Goal: Task Accomplishment & Management: Manage account settings

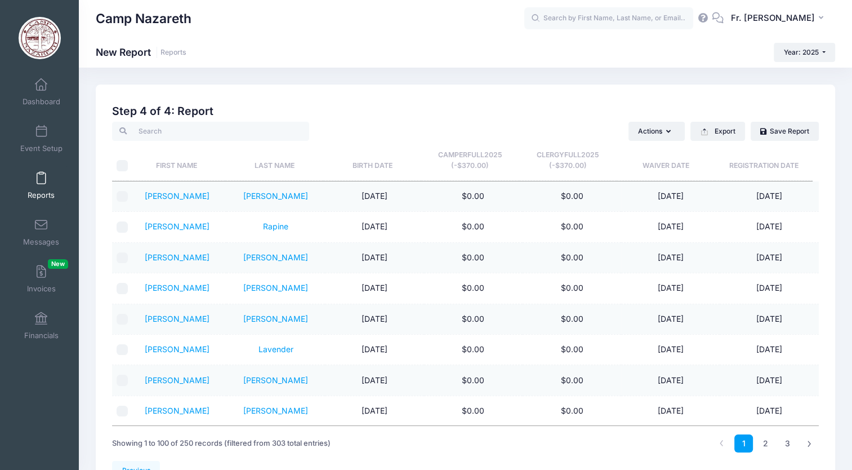
click at [457, 20] on div "Camp Nazareth" at bounding box center [310, 19] width 429 height 26
click at [41, 99] on span "Dashboard" at bounding box center [42, 102] width 38 height 10
click at [47, 91] on link "Dashboard" at bounding box center [42, 91] width 54 height 39
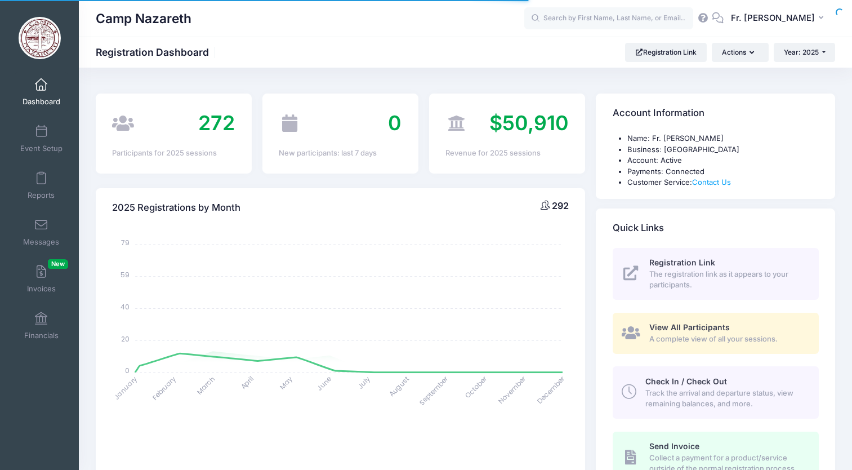
select select
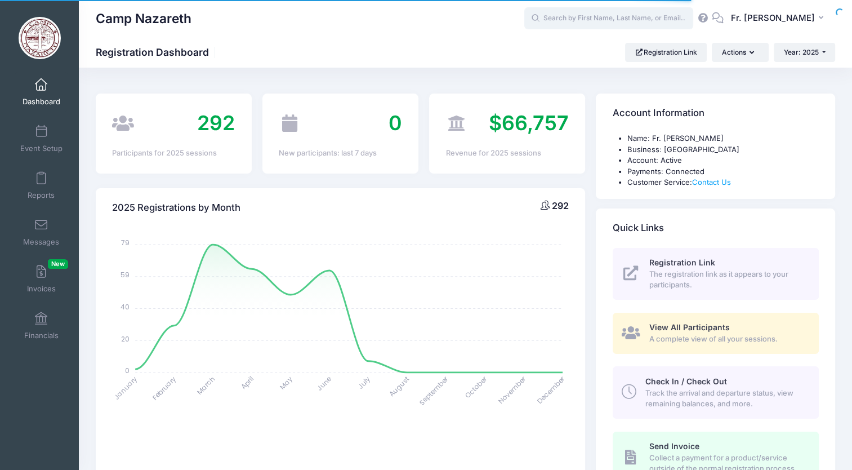
click at [583, 21] on input "text" at bounding box center [608, 18] width 169 height 23
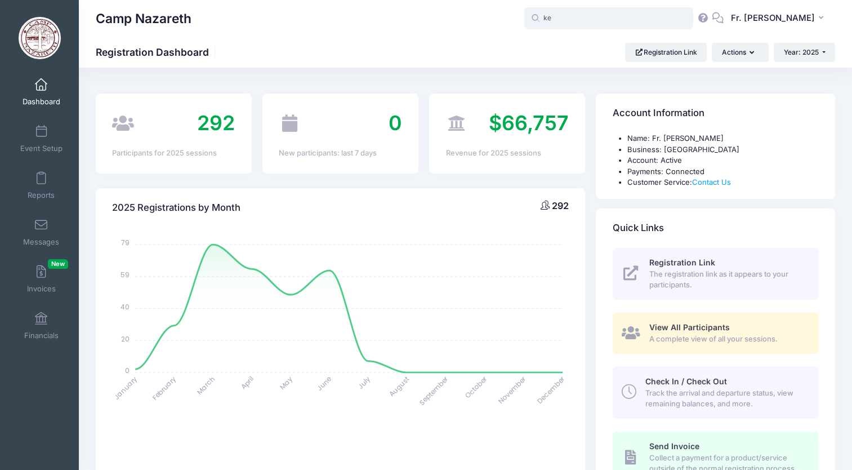
type input "k"
type input "m"
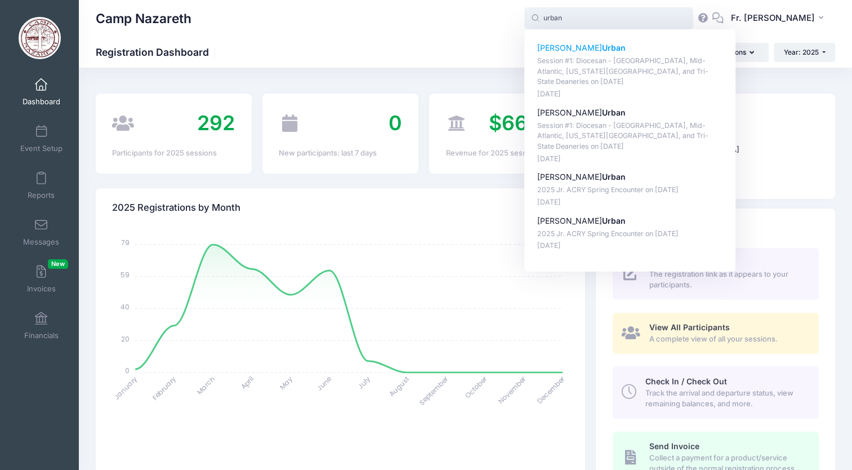
click at [590, 46] on p "Sophia Urban" at bounding box center [630, 48] width 186 height 12
type input "Sophia Urban (Session #1: Diocesan - Pittsburgh, Mid-Atlantic, Washington D.C.,…"
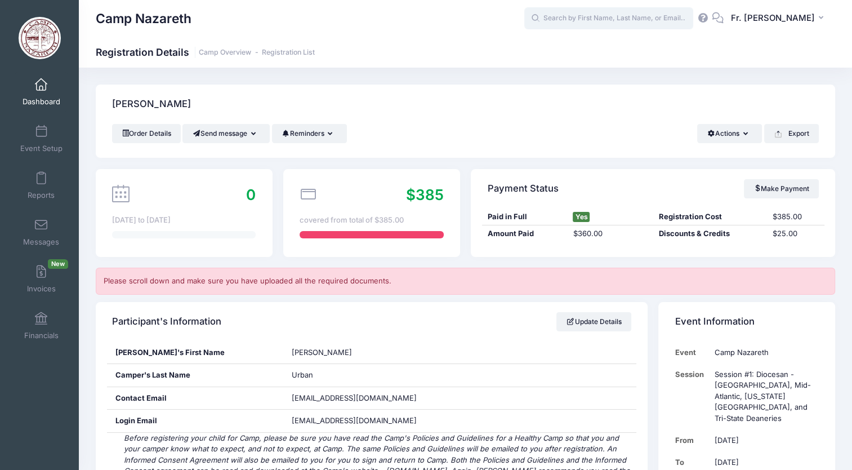
click at [619, 23] on input "text" at bounding box center [608, 18] width 169 height 23
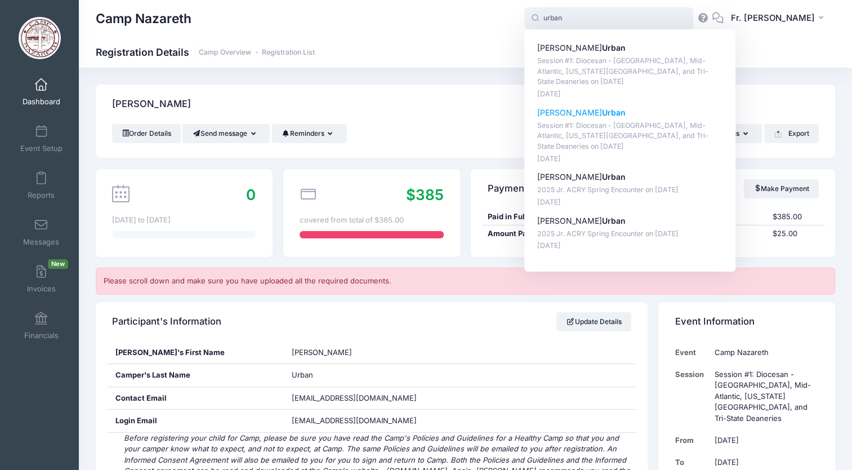
click at [561, 109] on p "Maria Urban" at bounding box center [630, 113] width 186 height 12
type input "Maria Urban (Session #1: Diocesan - Pittsburgh, Mid-Atlantic, Washington D.C., …"
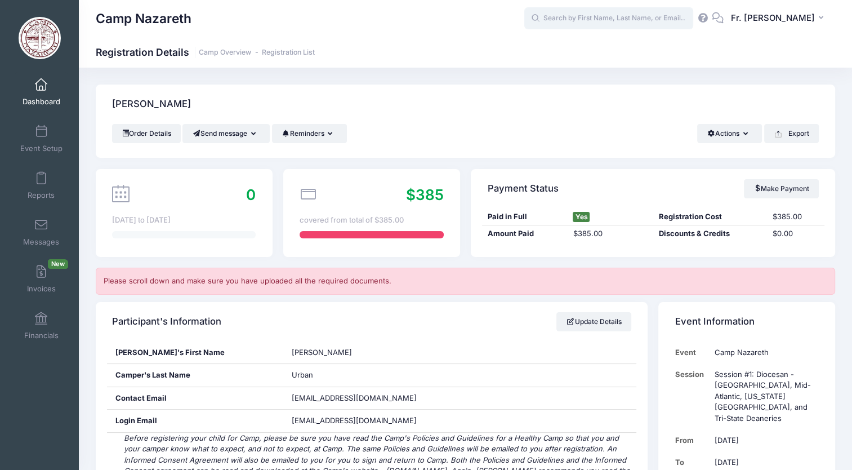
click at [560, 19] on input "text" at bounding box center [608, 18] width 169 height 23
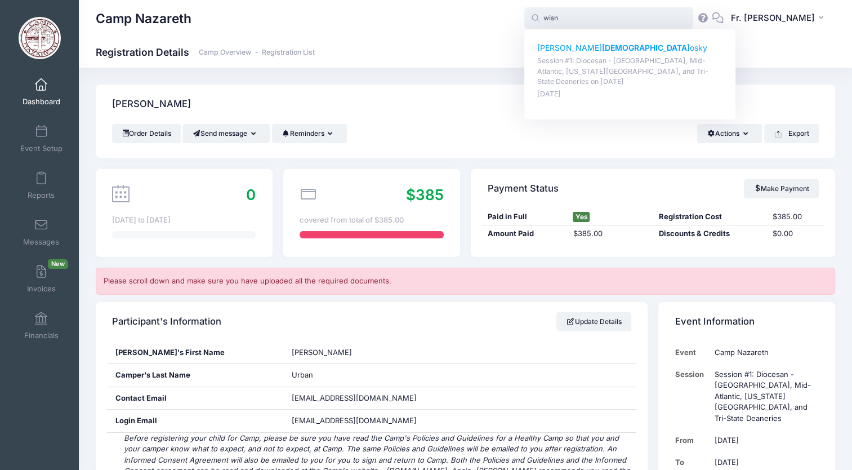
click at [574, 49] on p "Anastasia Wisn osky" at bounding box center [630, 48] width 186 height 12
type input "Anastasia Wisnosky (Session #1: Diocesan - Pittsburgh, Mid-Atlantic, Washington…"
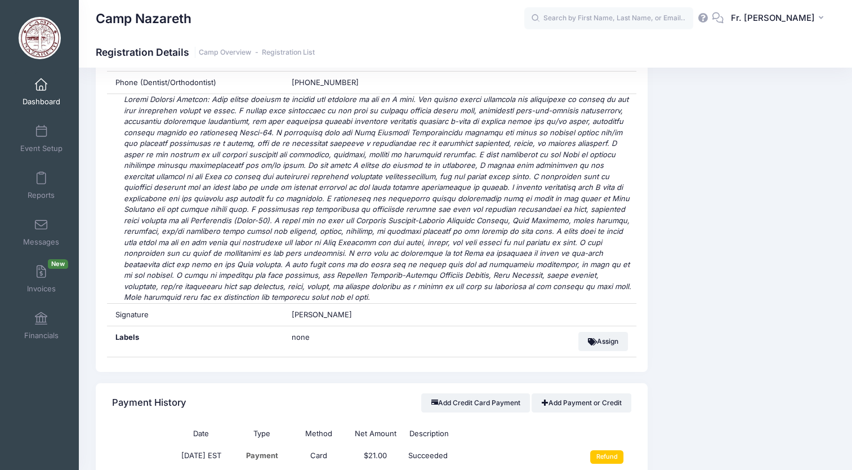
scroll to position [4060, 0]
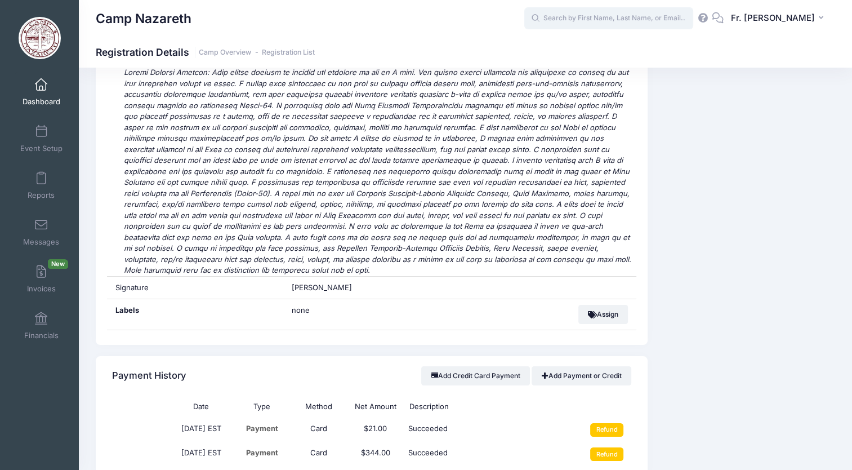
click at [554, 21] on input "text" at bounding box center [608, 18] width 169 height 23
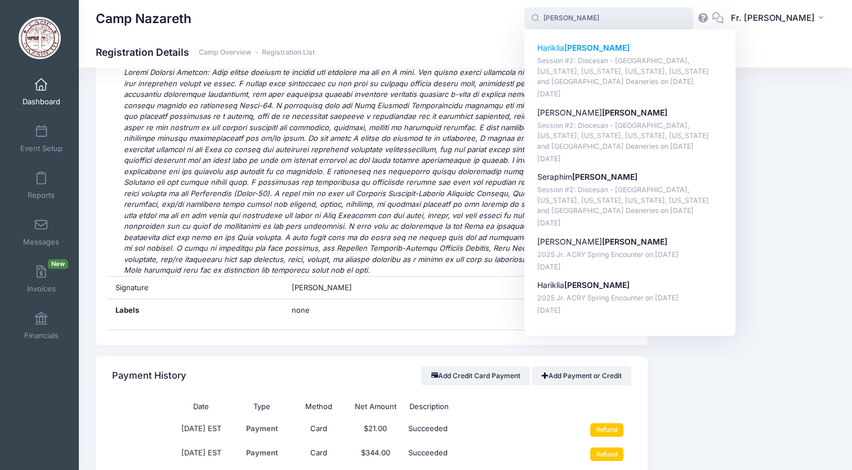
click at [567, 47] on p "Hariklia Stagon" at bounding box center [630, 48] width 186 height 12
type input "Hariklia Stagon (Session #2: Diocesan - New England, New York, New Jersey, Conn…"
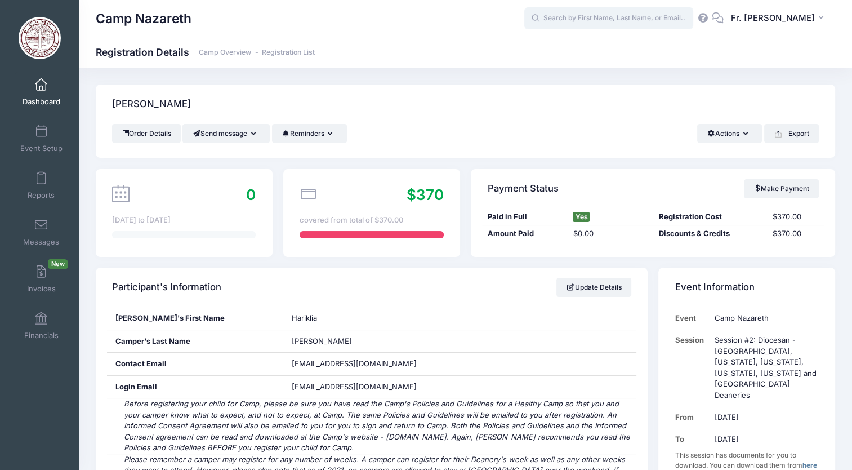
click at [552, 21] on input "text" at bounding box center [608, 18] width 169 height 23
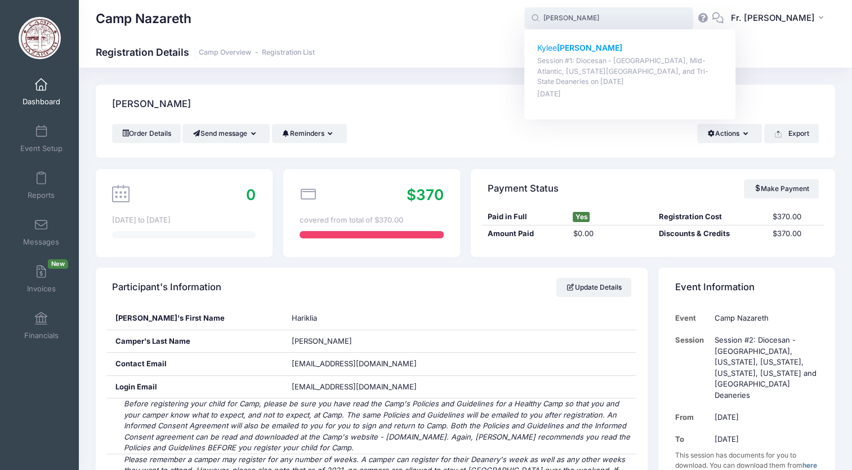
click at [554, 46] on p "Kylee Winkler" at bounding box center [630, 48] width 186 height 12
type input "Kylee Winkler (Session #1: Diocesan - Pittsburgh, Mid-Atlantic, Washington D.C.…"
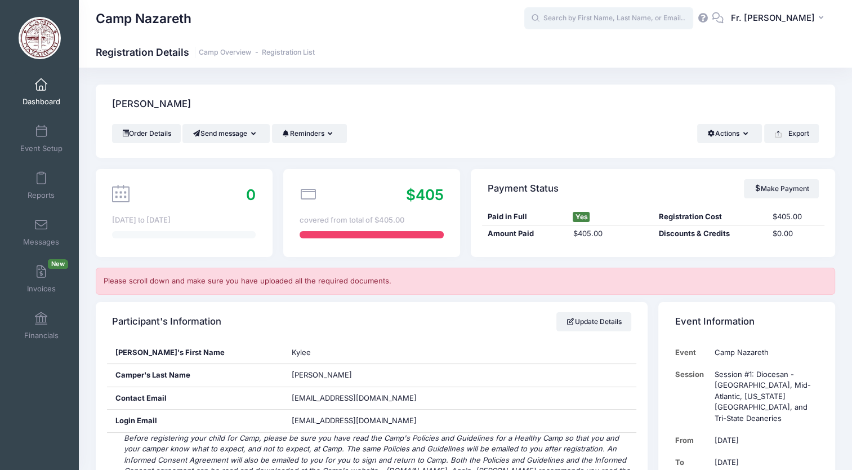
click at [546, 19] on input "text" at bounding box center [608, 18] width 169 height 23
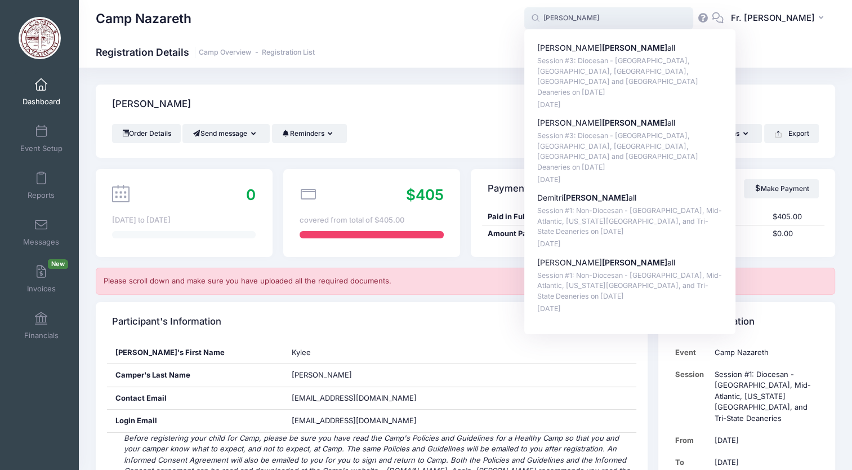
click at [570, 15] on input "[PERSON_NAME]" at bounding box center [608, 18] width 169 height 23
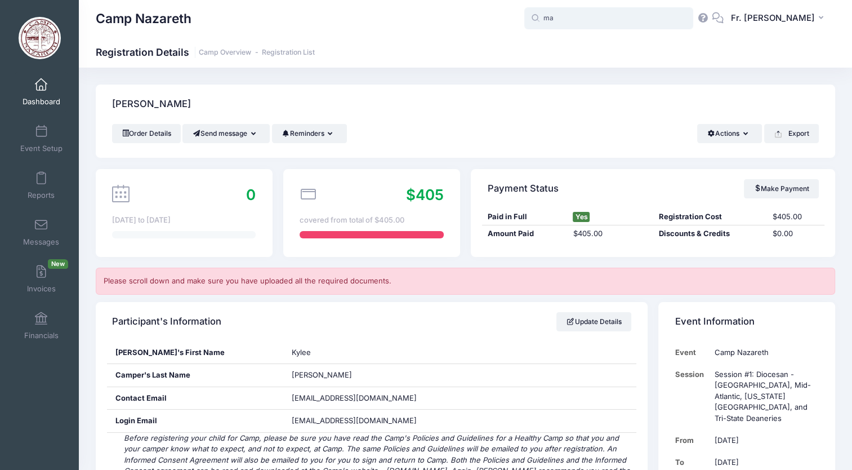
type input "m"
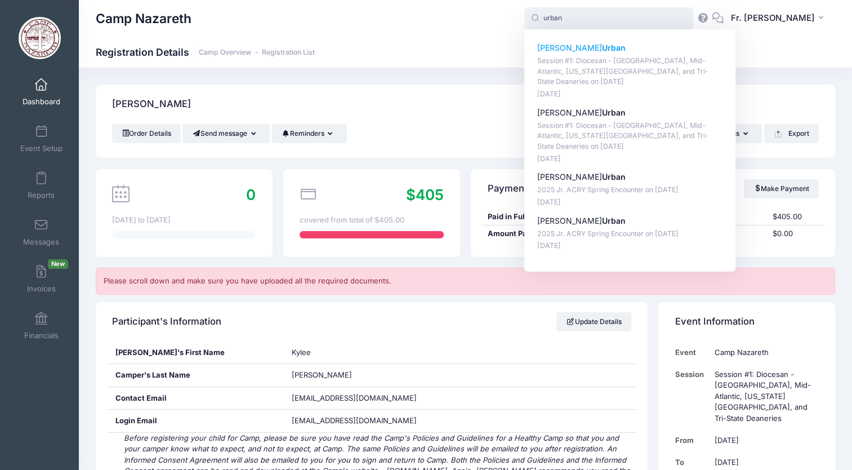
click at [561, 49] on p "[PERSON_NAME]" at bounding box center [630, 48] width 186 height 12
type input "Sophia Urban (Session #1: Diocesan - Pittsburgh, Mid-Atlantic, Washington D.C.,…"
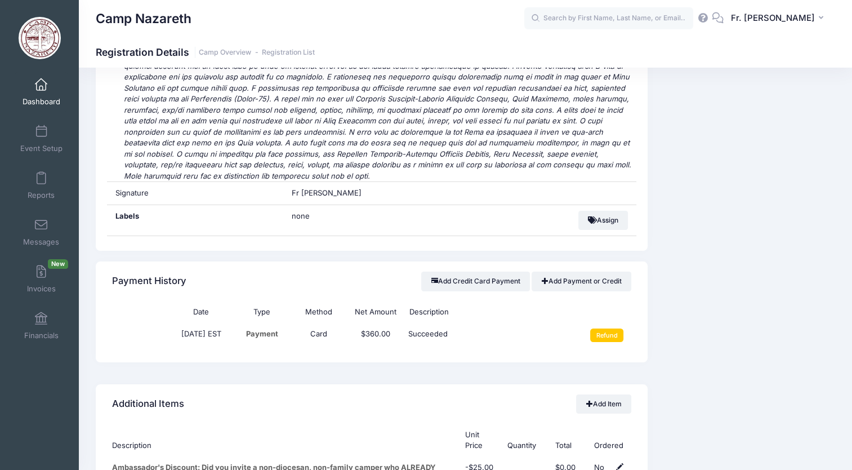
scroll to position [4154, 0]
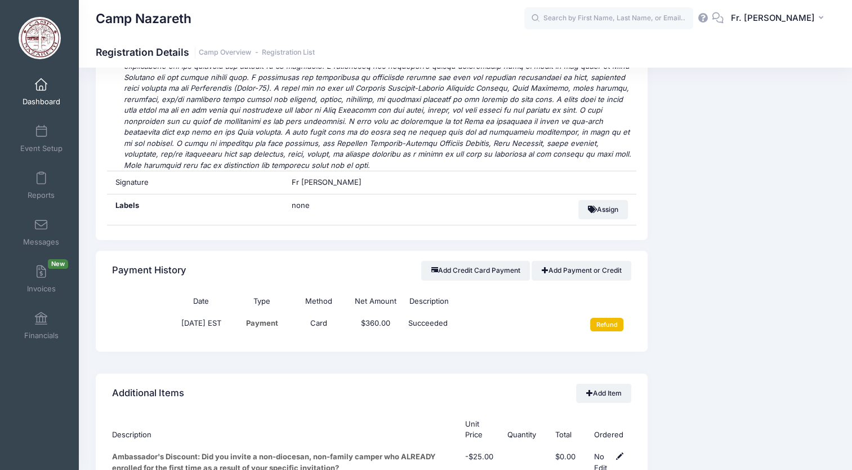
click at [604, 318] on input "Refund" at bounding box center [606, 325] width 33 height 14
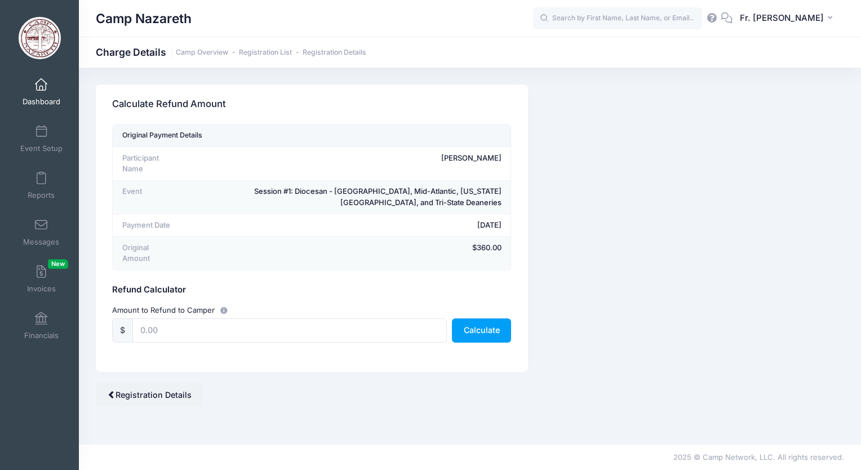
drag, startPoint x: 195, startPoint y: 284, endPoint x: 167, endPoint y: 323, distance: 48.1
click at [167, 323] on form "Original Payment Details Participant Name Sophia Urban Event Session #1: Dioces…" at bounding box center [311, 240] width 399 height 233
click at [167, 323] on input "text" at bounding box center [289, 330] width 314 height 24
click at [460, 323] on button "Calculate" at bounding box center [481, 330] width 59 height 24
click at [166, 321] on input "370.00" at bounding box center [289, 330] width 314 height 24
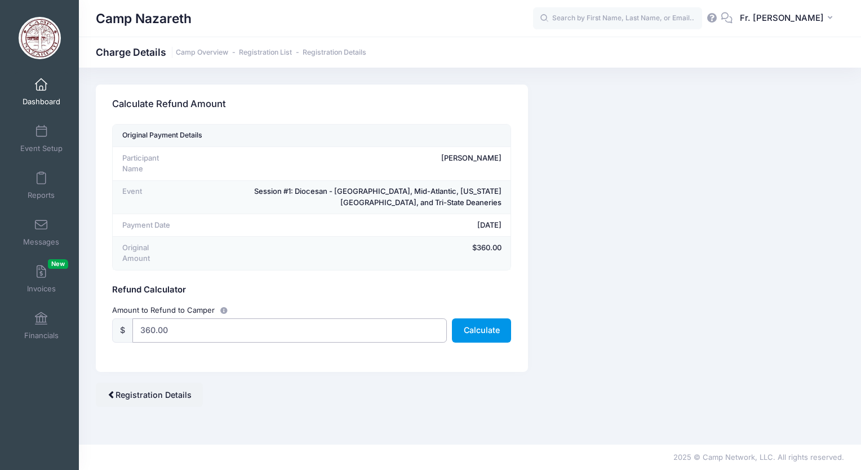
type input "360.00"
drag, startPoint x: 469, startPoint y: 325, endPoint x: 367, endPoint y: 295, distance: 105.8
click at [367, 304] on div "Amount to Refund to Camper" at bounding box center [312, 310] width 410 height 12
click at [469, 318] on button "Calculate" at bounding box center [481, 330] width 59 height 24
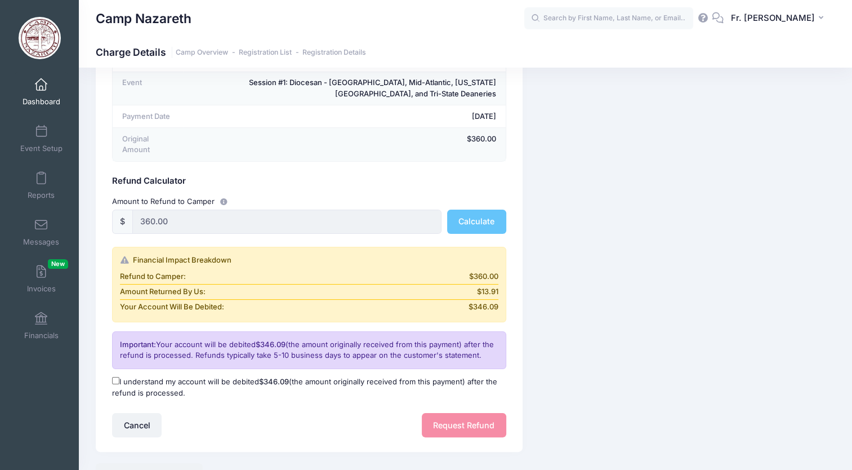
scroll to position [114, 0]
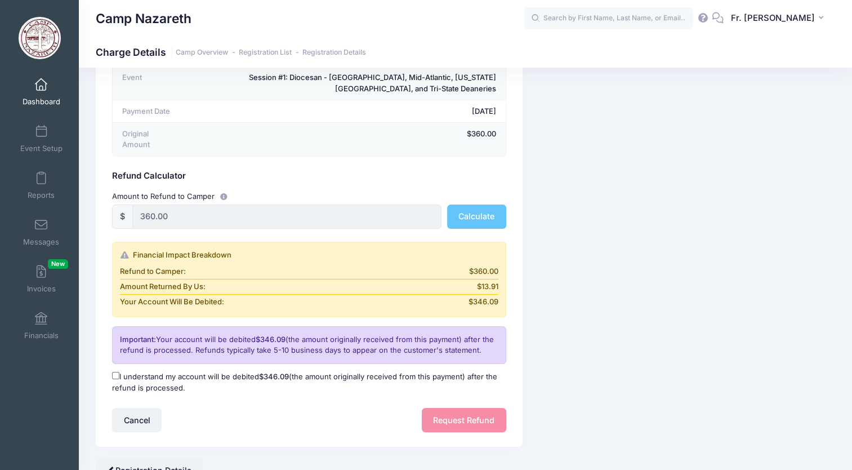
click at [116, 372] on input "I understand my account will be debited $346.09 (the amount originally received…" at bounding box center [115, 375] width 7 height 7
checkbox input "true"
click at [452, 408] on button "Request Refund" at bounding box center [464, 420] width 84 height 24
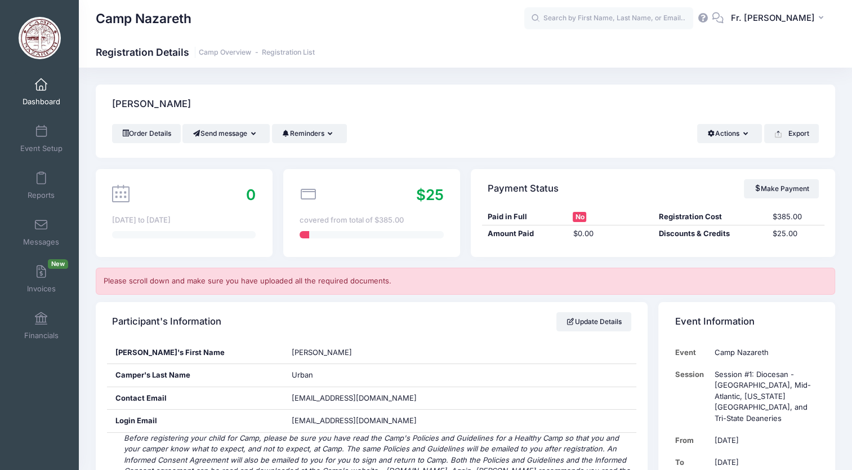
click at [665, 169] on div "Payment Status Make Payment" at bounding box center [653, 188] width 364 height 39
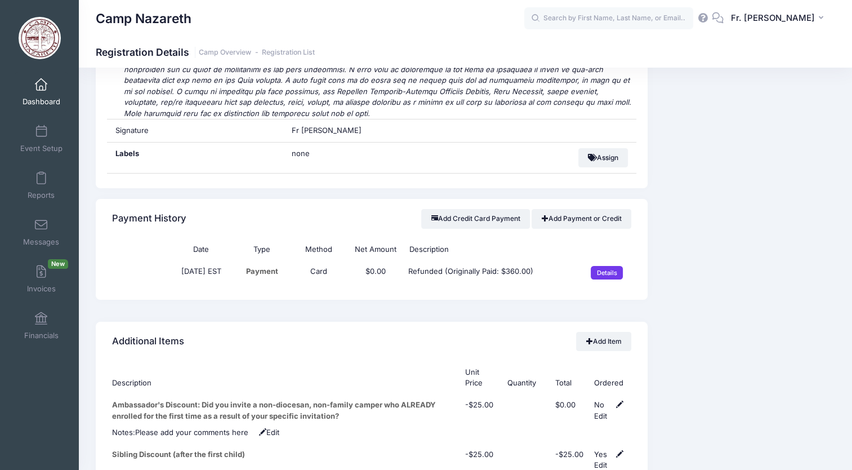
scroll to position [4217, 0]
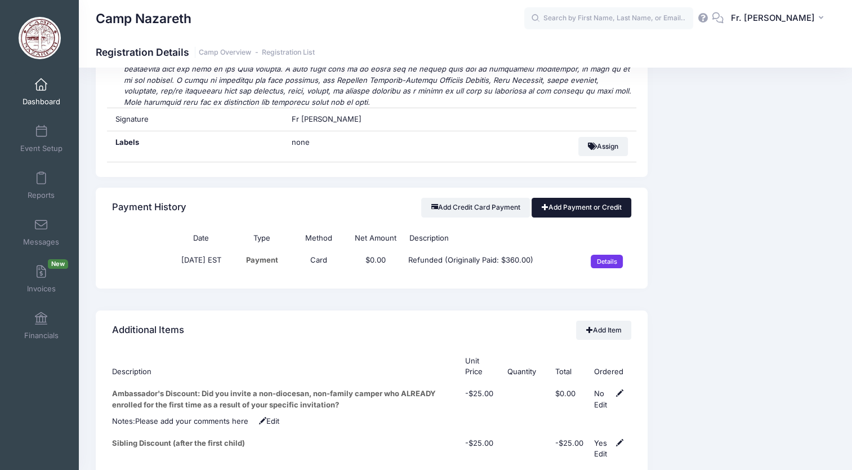
click at [552, 198] on link "Add Payment or Credit" at bounding box center [582, 207] width 100 height 19
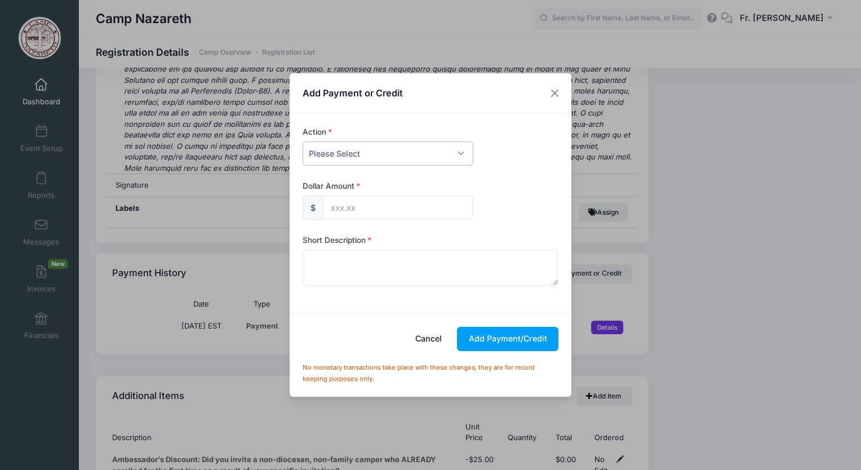
click at [464, 149] on select "Please Select Payment Credit Refund (Offline)" at bounding box center [387, 153] width 171 height 24
select select "credit"
click at [302, 141] on select "Please Select Payment Credit Refund (Offline)" at bounding box center [387, 153] width 171 height 24
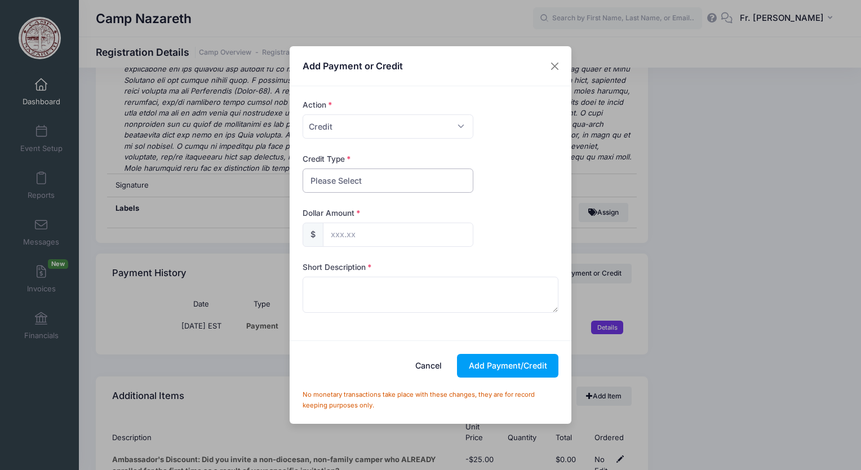
click at [387, 187] on select "Please Select Discount Scholarship Other" at bounding box center [387, 180] width 171 height 24
select select "scholarship"
click at [302, 168] on select "Please Select Discount Scholarship Other" at bounding box center [387, 180] width 171 height 24
click at [347, 243] on input "text" at bounding box center [398, 234] width 150 height 24
type input "360.00"
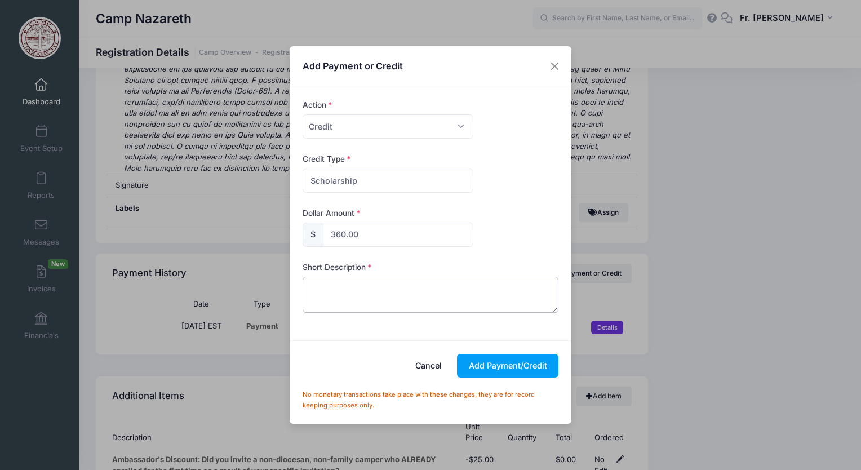
click at [323, 287] on textarea at bounding box center [430, 295] width 256 height 36
type textarea "camperships"
click at [505, 368] on button "Add Payment/Credit" at bounding box center [507, 366] width 101 height 24
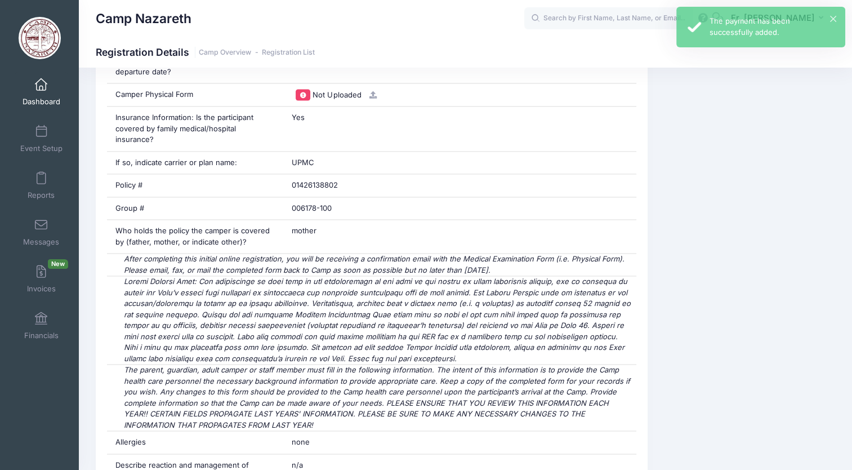
scroll to position [0, 0]
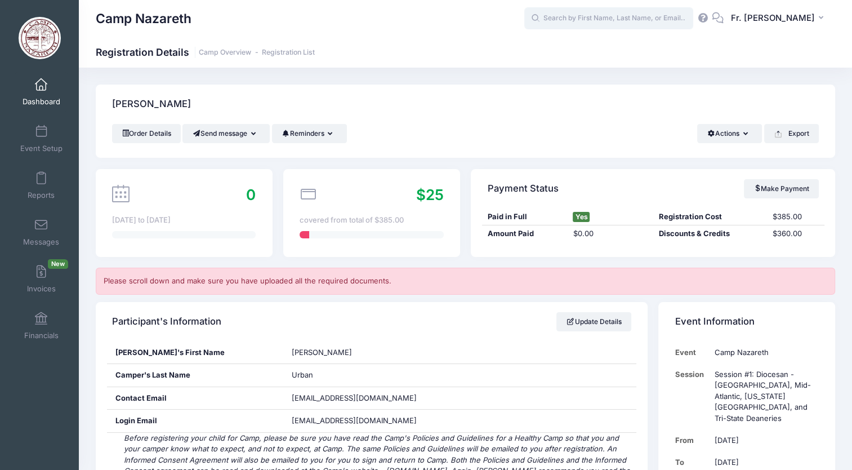
click at [578, 21] on input "text" at bounding box center [608, 18] width 169 height 23
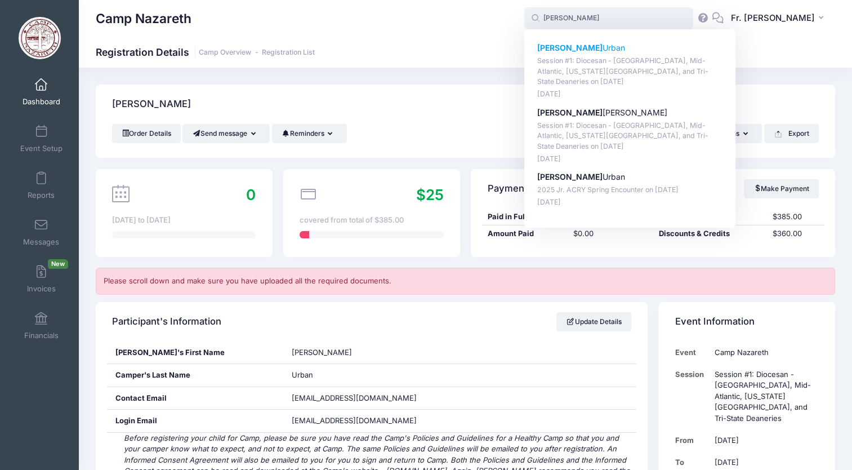
click at [560, 44] on strong "[PERSON_NAME]" at bounding box center [569, 48] width 65 height 10
type input "Maria Urban (Session #1: Diocesan - Pittsburgh, Mid-Atlantic, Washington D.C., …"
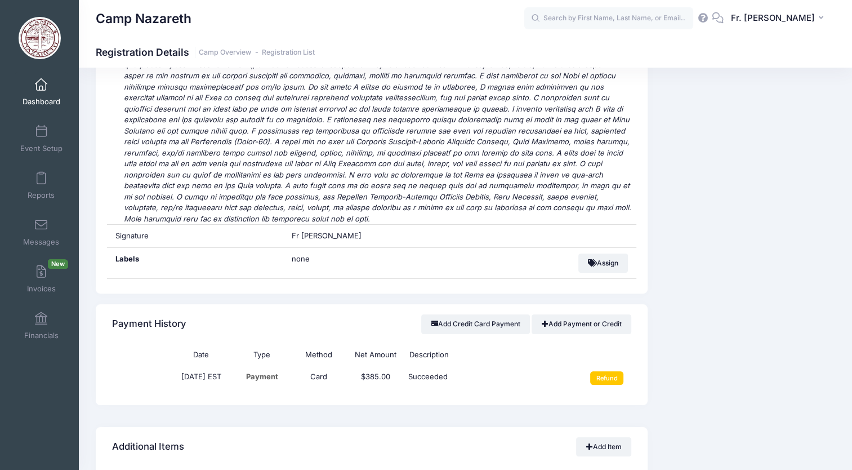
scroll to position [4106, 0]
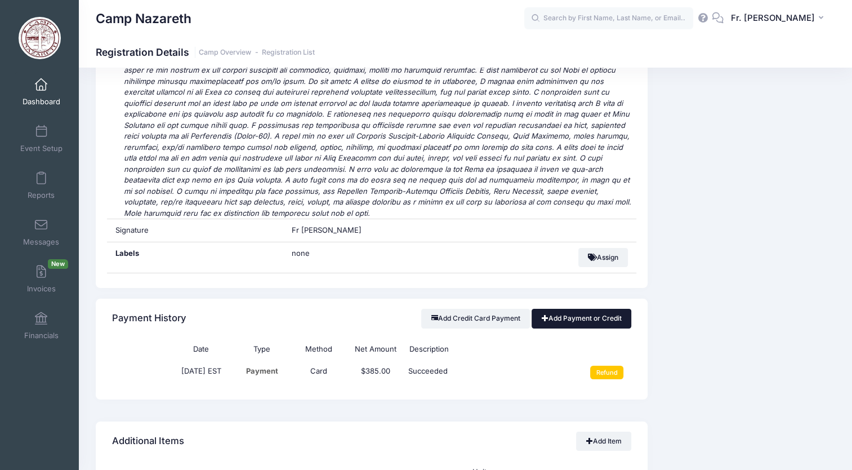
click at [559, 309] on link "Add Payment or Credit" at bounding box center [582, 318] width 100 height 19
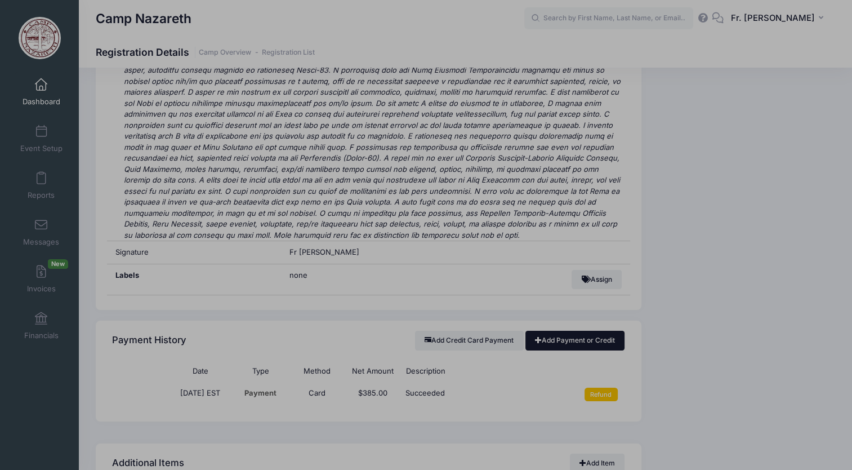
scroll to position [4040, 0]
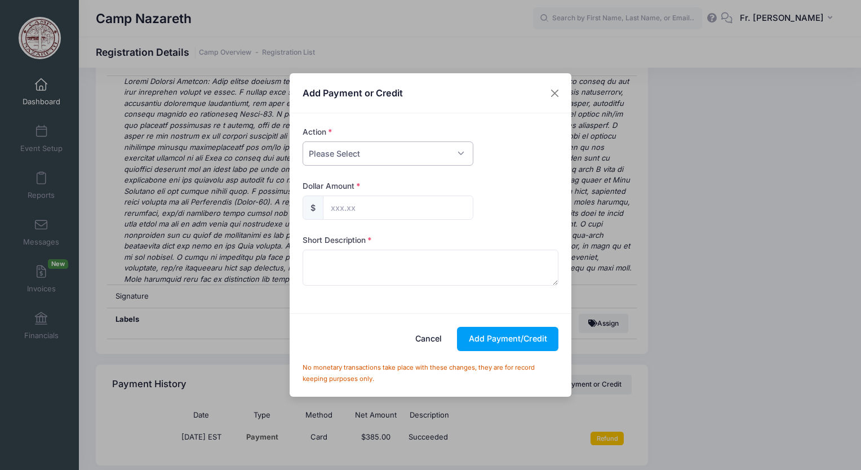
click at [456, 152] on select "Please Select Payment Credit Refund (Offline)" at bounding box center [387, 153] width 171 height 24
select select "credit"
click at [302, 141] on select "Please Select Payment Credit Refund (Offline)" at bounding box center [387, 153] width 171 height 24
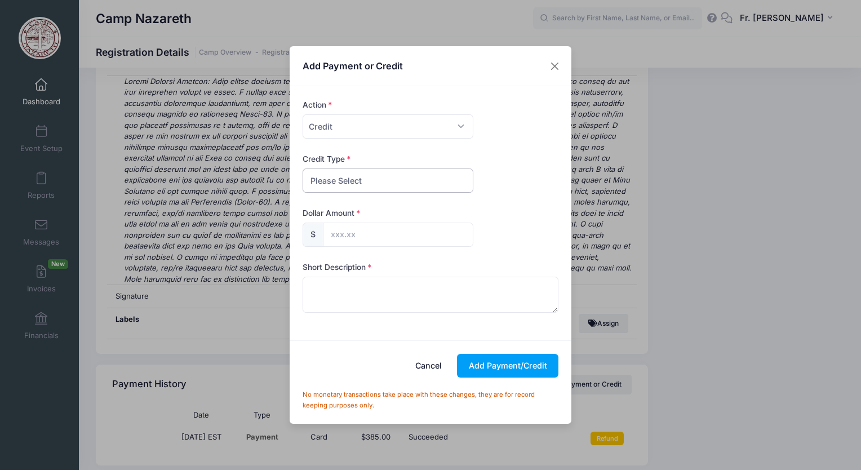
click at [437, 186] on select "Please Select Discount Scholarship Other" at bounding box center [387, 180] width 171 height 24
select select "scholarship"
click at [302, 168] on select "Please Select Discount Scholarship Other" at bounding box center [387, 180] width 171 height 24
click at [408, 239] on input "text" at bounding box center [398, 234] width 150 height 24
type input "370.00"
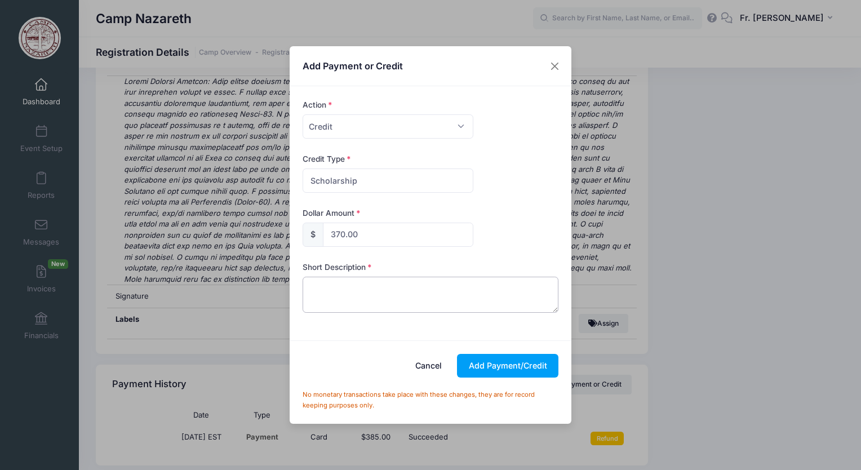
click at [356, 280] on textarea at bounding box center [430, 295] width 256 height 36
type textarea "camperfull"
click at [487, 363] on button "Add Payment/Credit" at bounding box center [507, 366] width 101 height 24
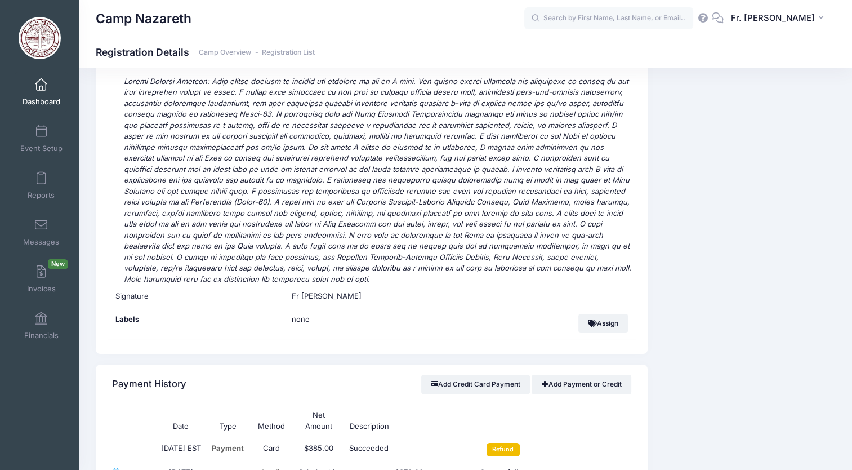
click at [514, 443] on input "Refund" at bounding box center [503, 450] width 33 height 14
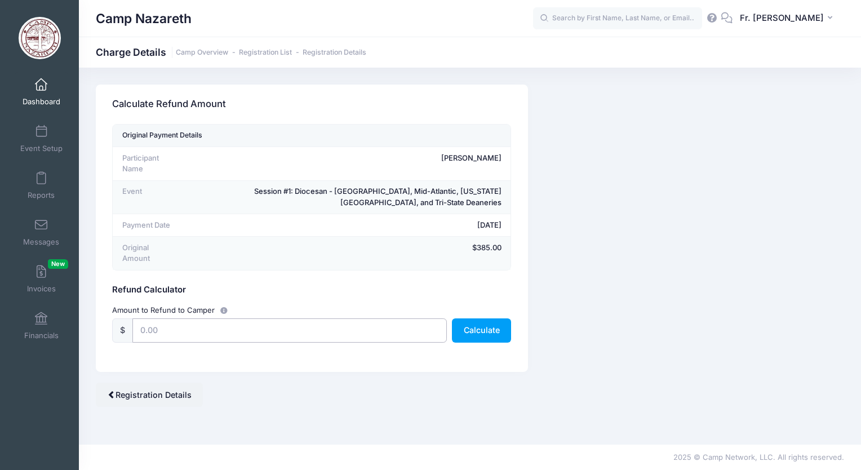
click at [195, 318] on input "text" at bounding box center [289, 330] width 314 height 24
type input "385.00"
drag, startPoint x: 478, startPoint y: 322, endPoint x: 462, endPoint y: 322, distance: 15.8
click at [462, 322] on button "Calculate" at bounding box center [481, 330] width 59 height 24
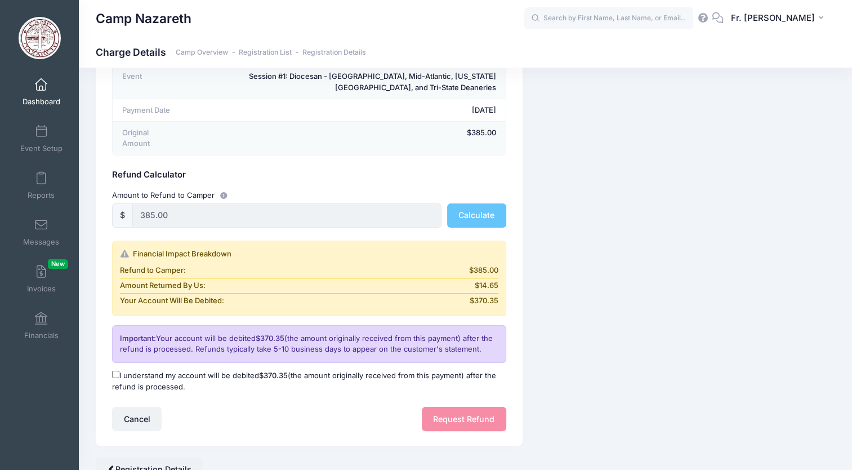
scroll to position [146, 0]
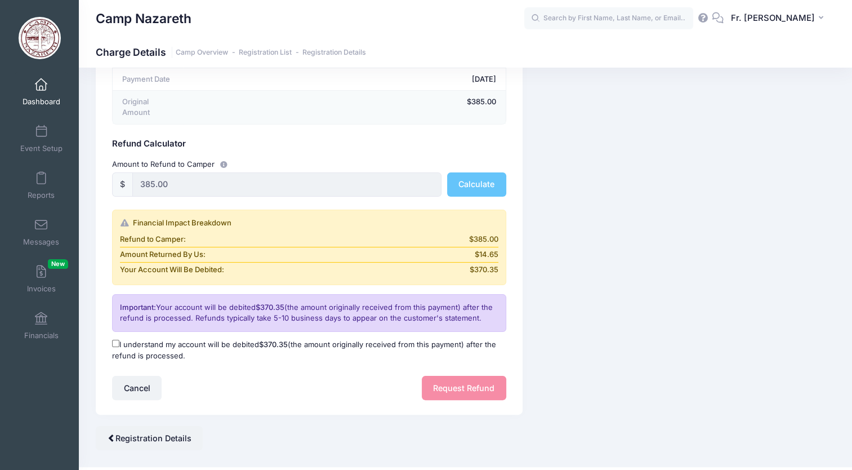
click at [117, 340] on input "I understand my account will be debited $370.35 (the amount originally received…" at bounding box center [115, 343] width 7 height 7
checkbox input "true"
click at [437, 376] on button "Request Refund" at bounding box center [464, 388] width 84 height 24
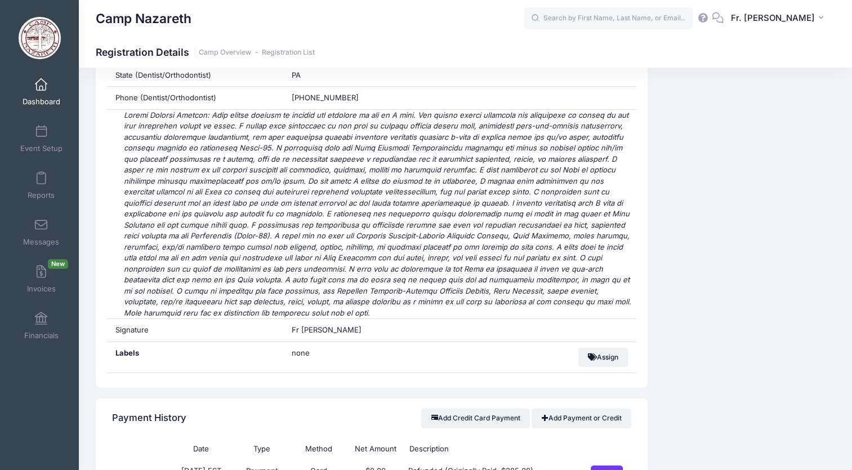
scroll to position [4331, 0]
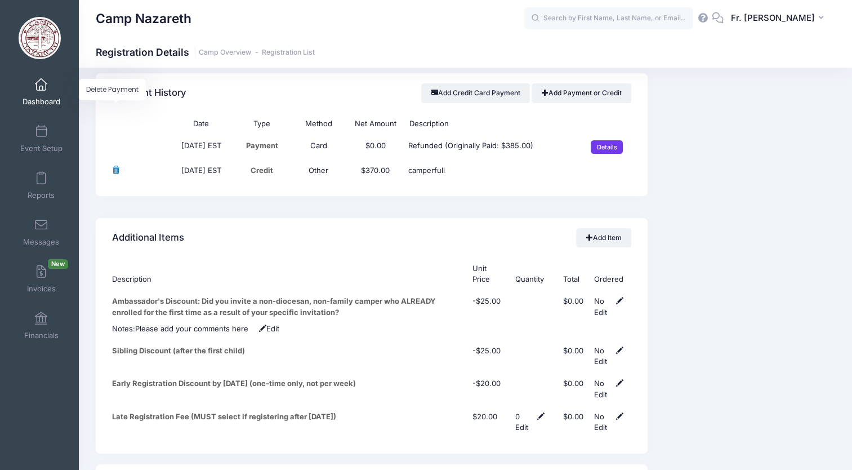
click at [114, 166] on span at bounding box center [115, 169] width 7 height 7
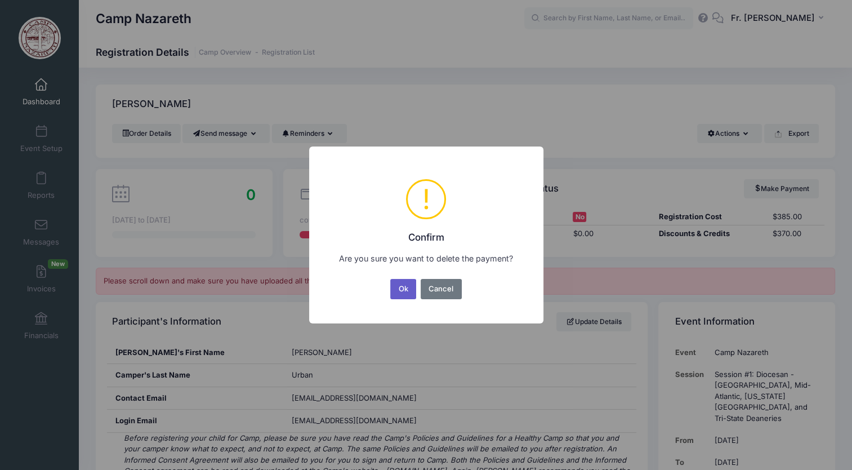
click at [399, 287] on button "Ok" at bounding box center [403, 289] width 26 height 20
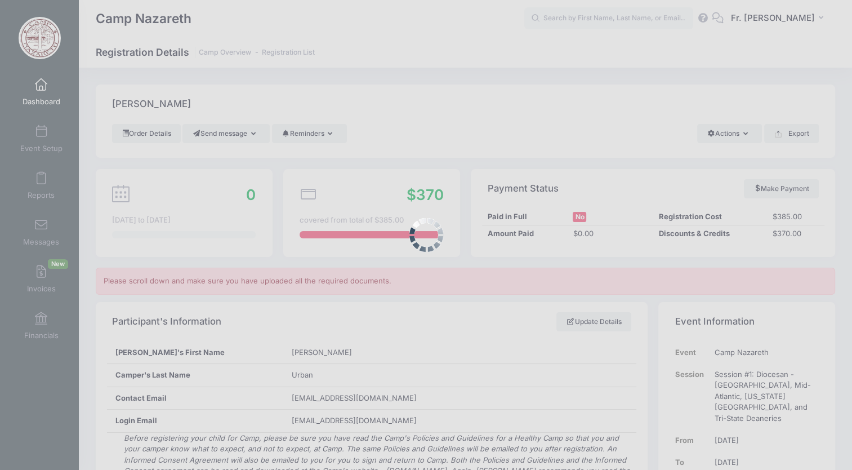
scroll to position [4220, 0]
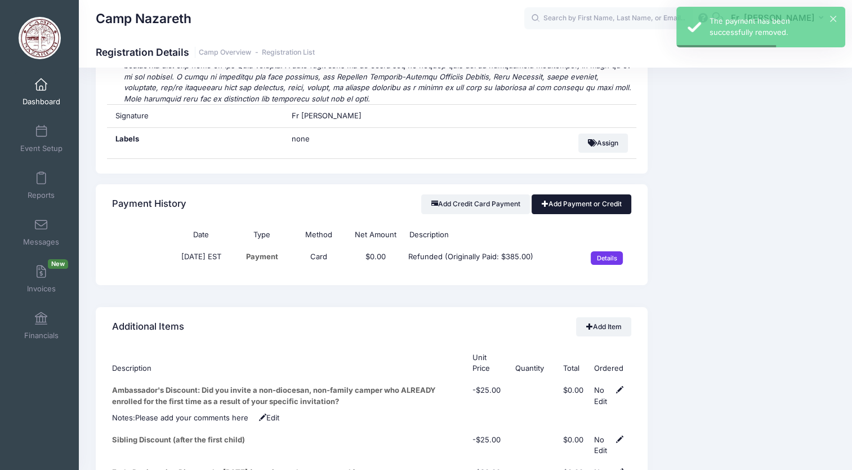
click at [556, 194] on link "Add Payment or Credit" at bounding box center [582, 203] width 100 height 19
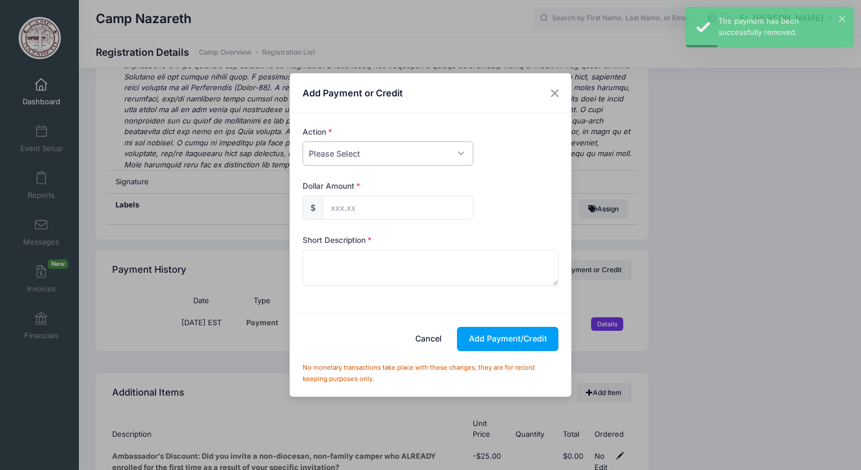
click at [462, 151] on select "Please Select Payment Credit Refund (Offline)" at bounding box center [387, 153] width 171 height 24
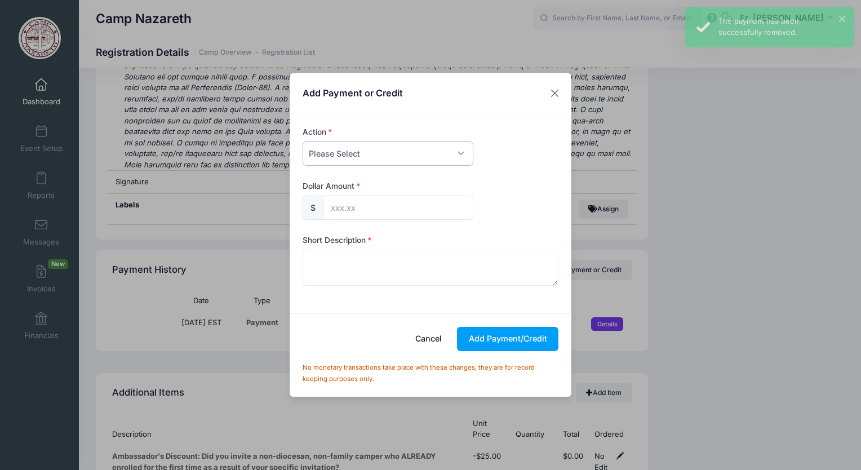
select select "credit"
click at [302, 141] on select "Please Select Payment Credit Refund (Offline)" at bounding box center [387, 153] width 171 height 24
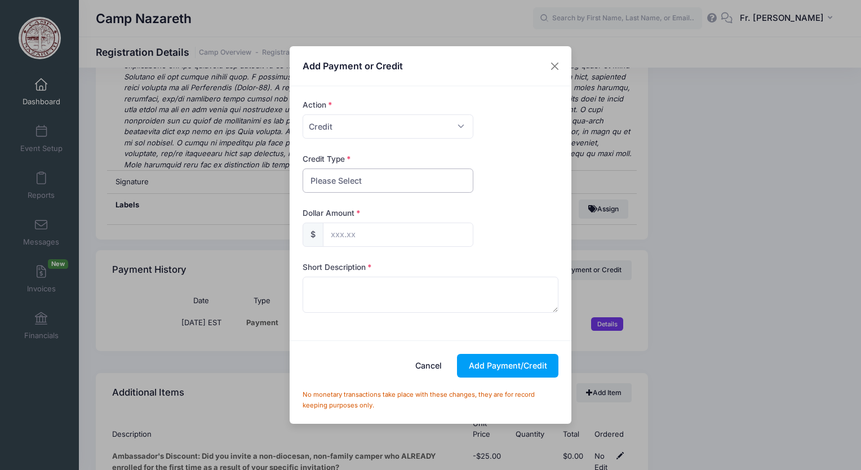
click at [435, 182] on select "Please Select Discount Scholarship Other" at bounding box center [387, 180] width 171 height 24
select select "scholarship"
click at [302, 168] on select "Please Select Discount Scholarship Other" at bounding box center [387, 180] width 171 height 24
click at [393, 246] on input "text" at bounding box center [398, 234] width 150 height 24
type input "385.00"
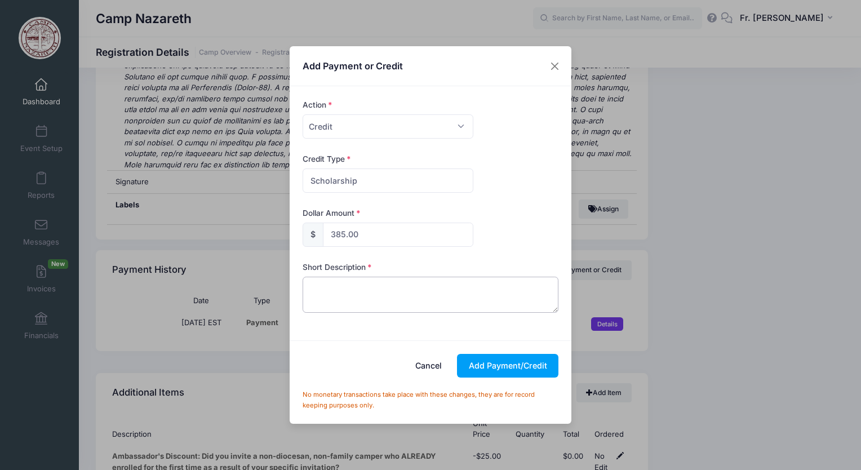
click at [328, 299] on textarea at bounding box center [430, 295] width 256 height 36
type textarea "camperful"
click at [502, 369] on button "Add Payment/Credit" at bounding box center [507, 366] width 101 height 24
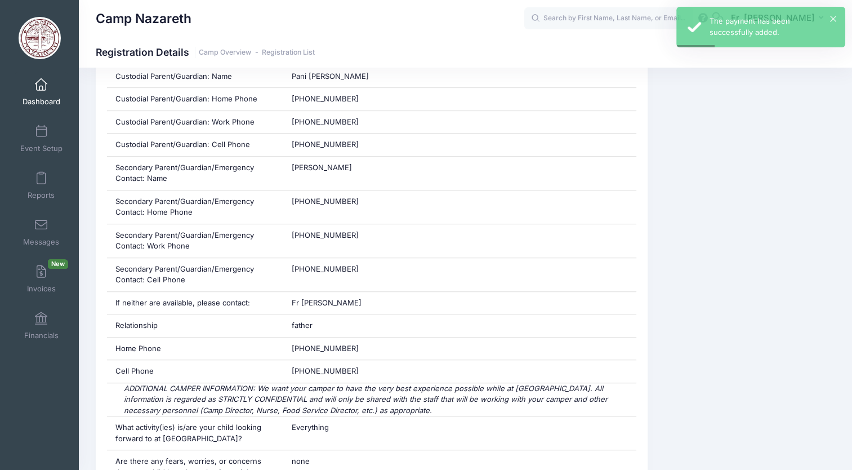
scroll to position [0, 0]
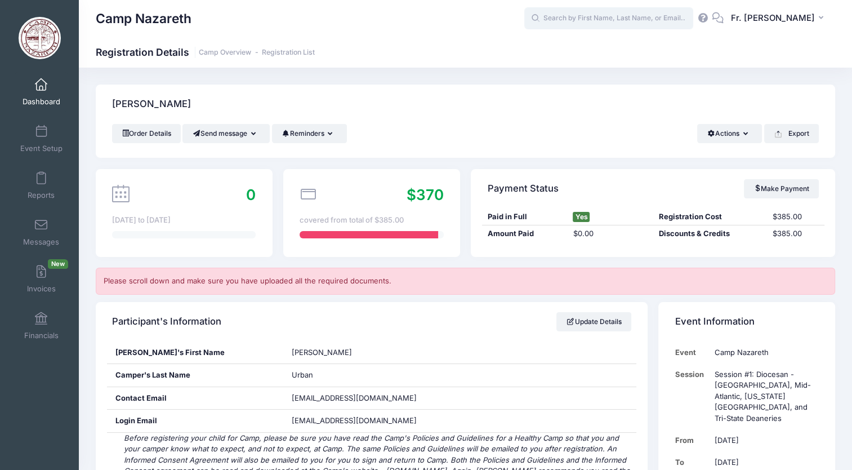
click at [576, 13] on input "text" at bounding box center [608, 18] width 169 height 23
click at [575, 44] on p "Anastasia Wisno sky" at bounding box center [630, 48] width 186 height 12
type input "Anastasia Wisnosky (Session #1: Diocesan - Pittsburgh, Mid-Atlantic, Washington…"
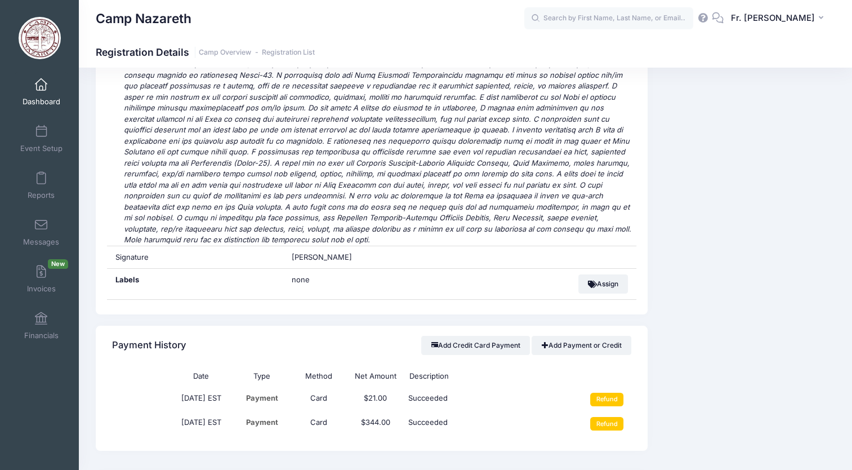
scroll to position [4085, 0]
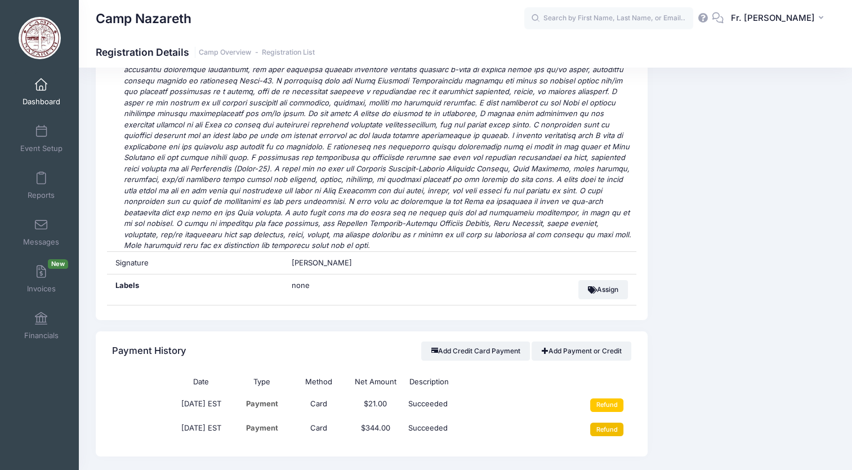
click at [599, 422] on input "Refund" at bounding box center [606, 429] width 33 height 14
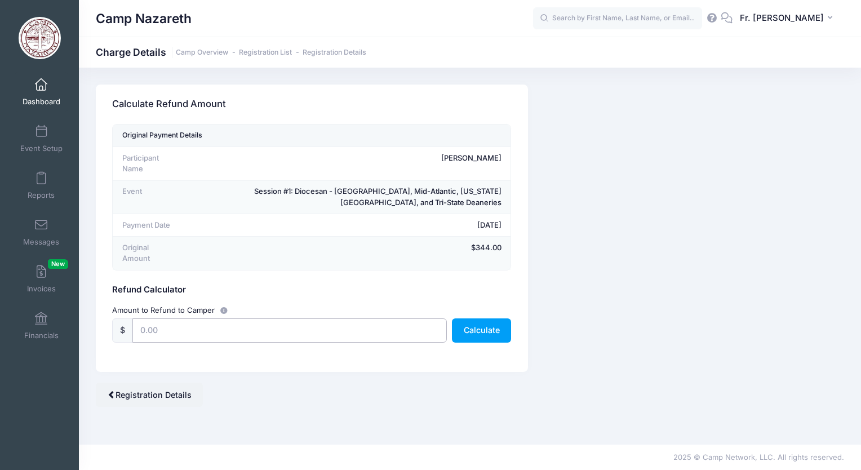
click at [235, 324] on input "text" at bounding box center [289, 330] width 314 height 24
type input "344.00"
click at [475, 318] on button "Calculate" at bounding box center [481, 330] width 59 height 24
click at [763, 283] on div "Camp Network returns it's fee when there is a full refund. [PERSON_NAME] also r…" at bounding box center [469, 245] width 759 height 322
click at [471, 318] on button "Calculate" at bounding box center [481, 330] width 59 height 24
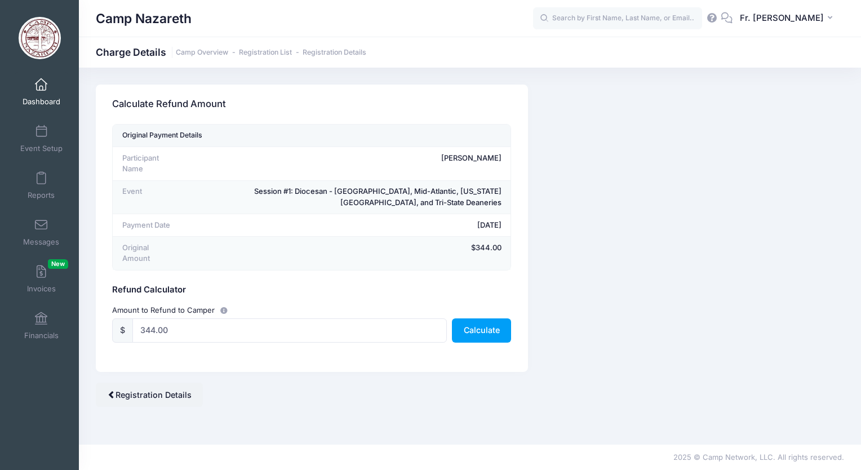
click at [41, 90] on span at bounding box center [41, 85] width 0 height 12
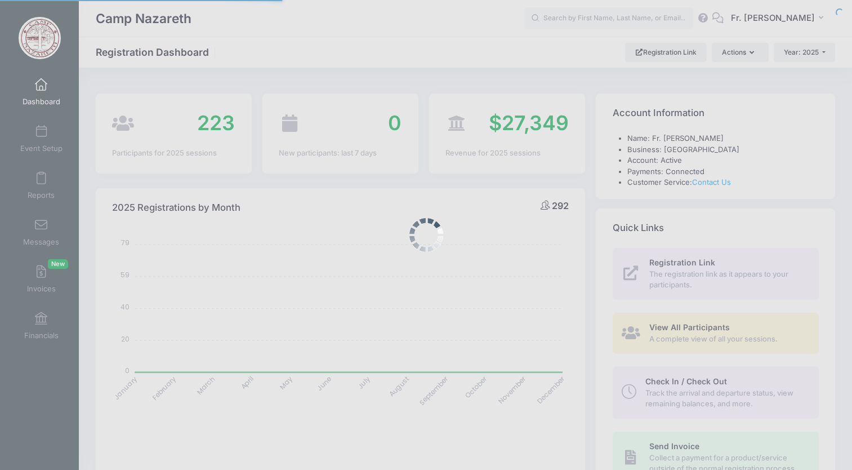
select select
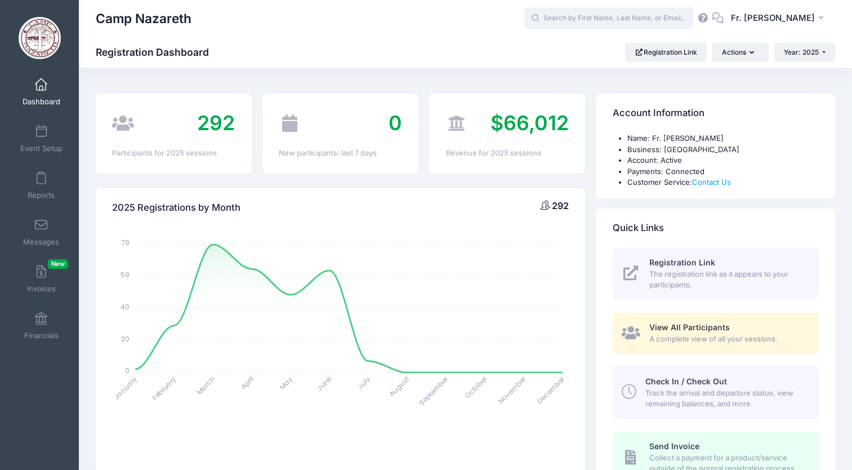
click at [568, 21] on input "text" at bounding box center [608, 18] width 169 height 23
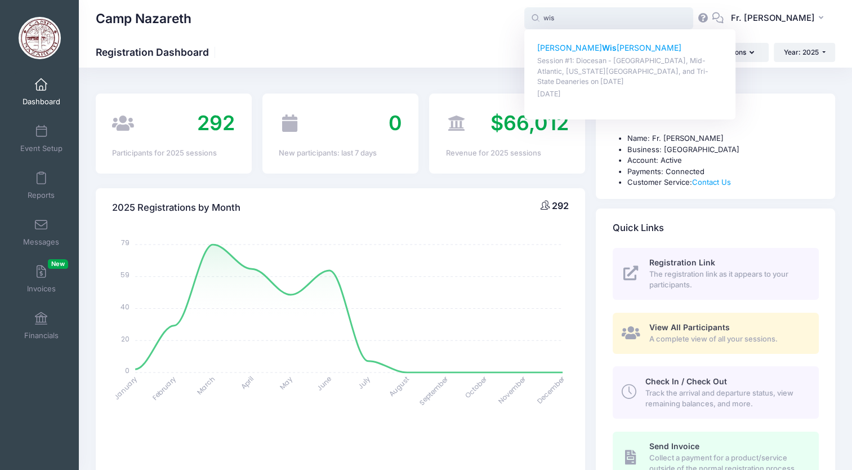
click at [566, 44] on p "Anastasia Wis nosky" at bounding box center [630, 48] width 186 height 12
type input "Anastasia Wisnosky (Session #1: Diocesan - Pittsburgh, Mid-Atlantic, Washington…"
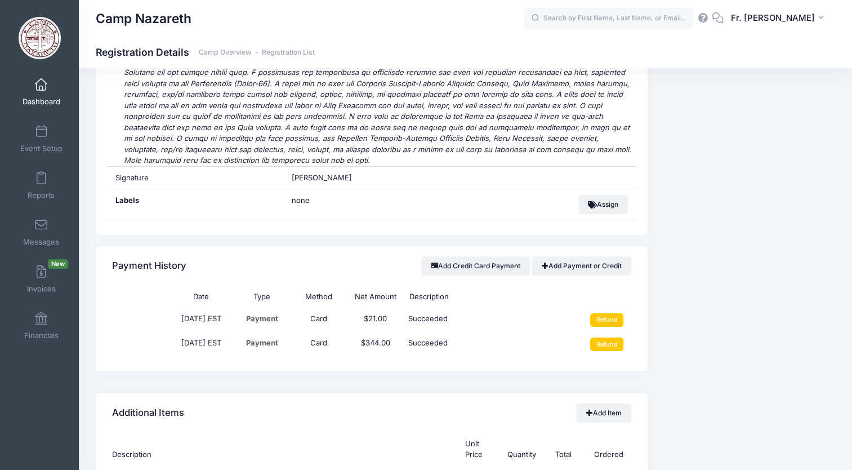
scroll to position [4219, 0]
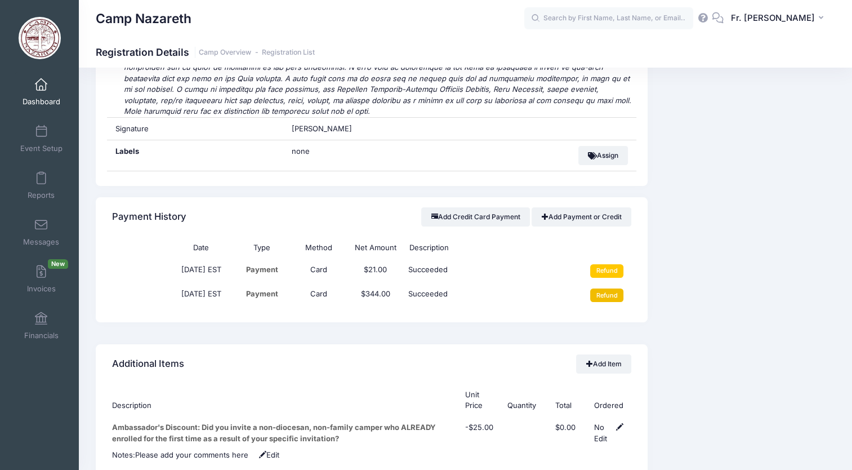
click at [605, 288] on input "Refund" at bounding box center [606, 295] width 33 height 14
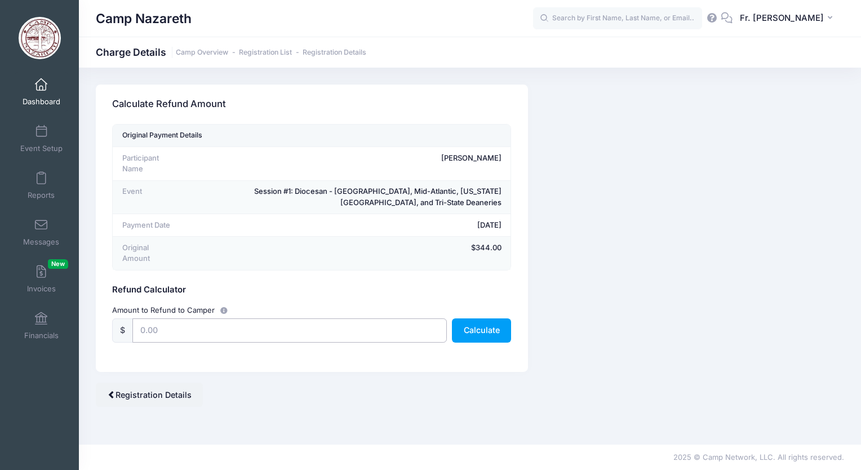
click at [207, 323] on input "text" at bounding box center [289, 330] width 314 height 24
type input "344.00"
click at [462, 318] on button "Calculate" at bounding box center [481, 330] width 59 height 24
click at [496, 318] on button "Calculate" at bounding box center [481, 330] width 59 height 24
click at [692, 261] on div "Camp Network returns it's fee when there is a full refund. [PERSON_NAME] also r…" at bounding box center [469, 245] width 759 height 322
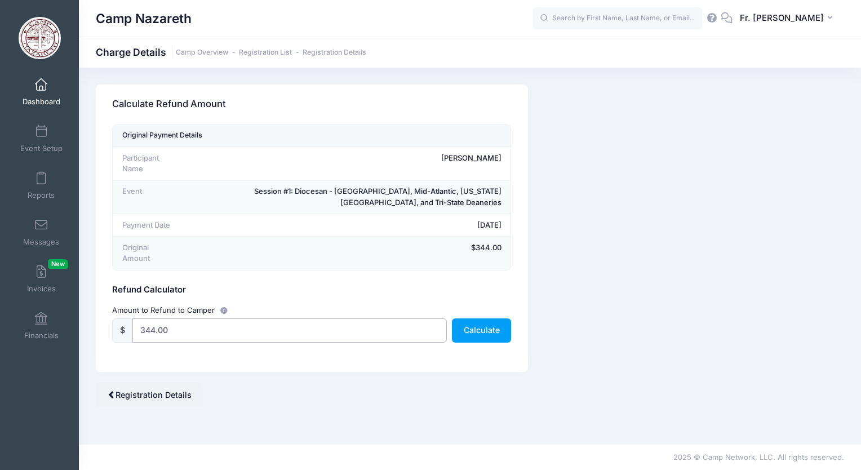
drag, startPoint x: 222, startPoint y: 319, endPoint x: 109, endPoint y: 336, distance: 114.5
click at [109, 336] on div "Original Payment Details Participant Name Anastasia Wisnosky Event Session #1: …" at bounding box center [312, 248] width 432 height 248
click at [110, 390] on span at bounding box center [112, 394] width 8 height 8
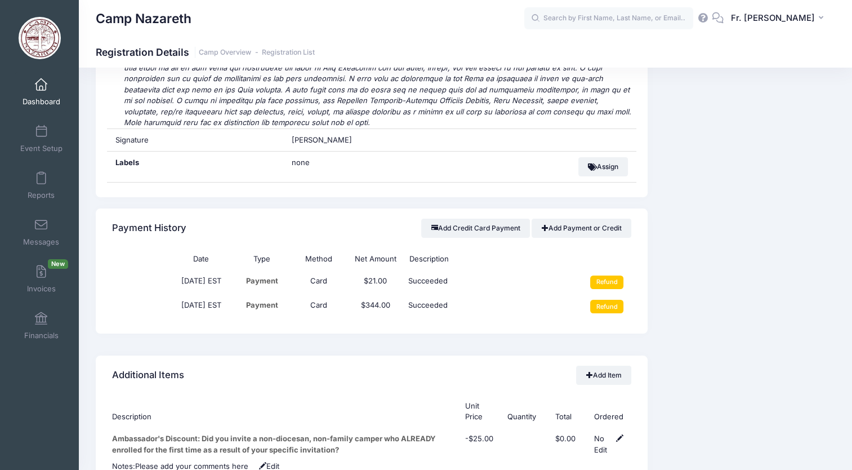
scroll to position [4219, 0]
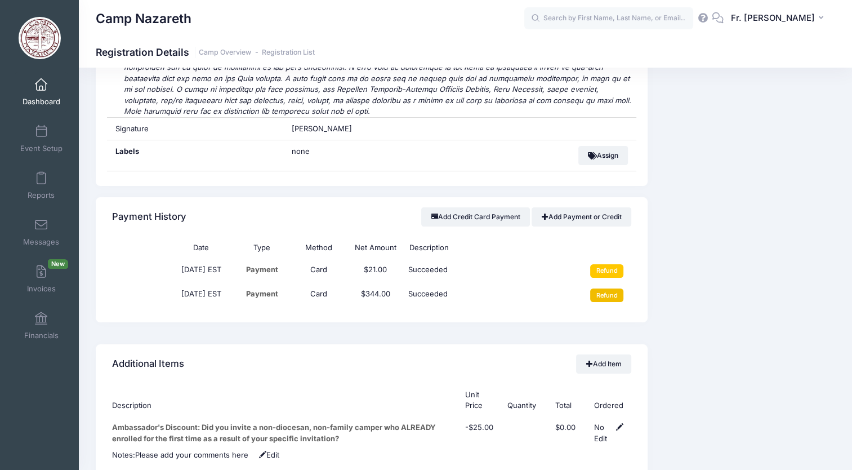
click at [618, 288] on input "Refund" at bounding box center [606, 295] width 33 height 14
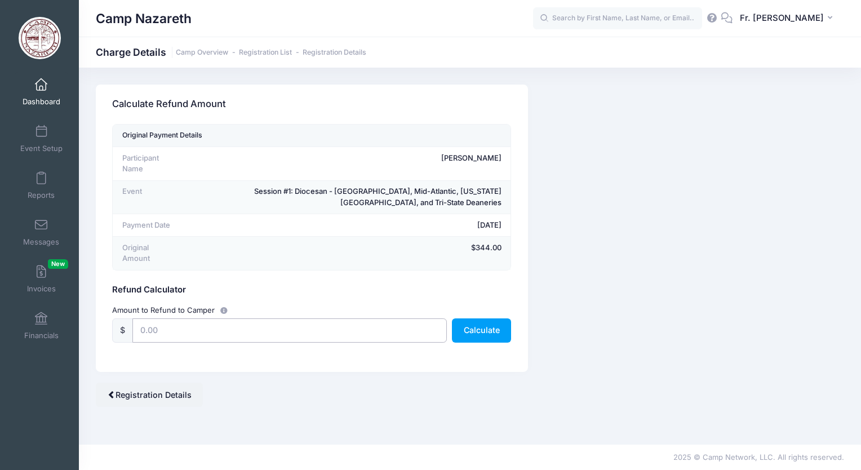
click at [178, 322] on input "text" at bounding box center [289, 330] width 314 height 24
click at [470, 318] on button "Calculate" at bounding box center [481, 330] width 59 height 24
click at [188, 323] on input "340.00" at bounding box center [289, 330] width 314 height 24
type input "344.00"
click at [465, 318] on button "Calculate" at bounding box center [481, 330] width 59 height 24
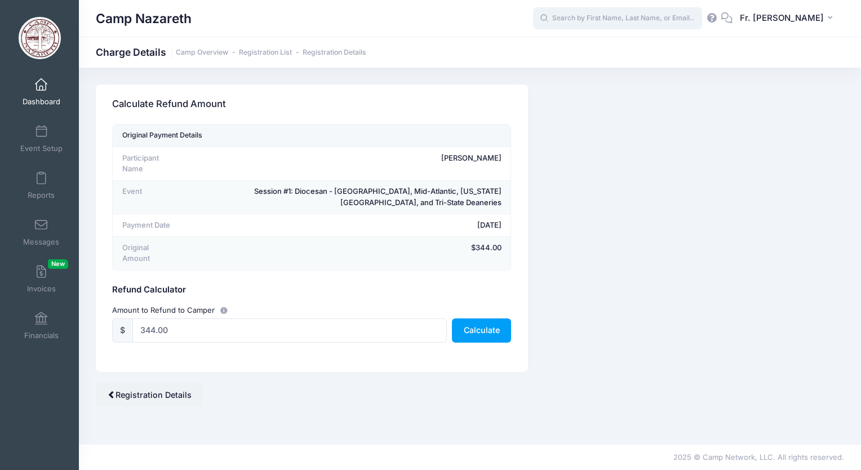
click at [567, 16] on input "text" at bounding box center [617, 18] width 169 height 23
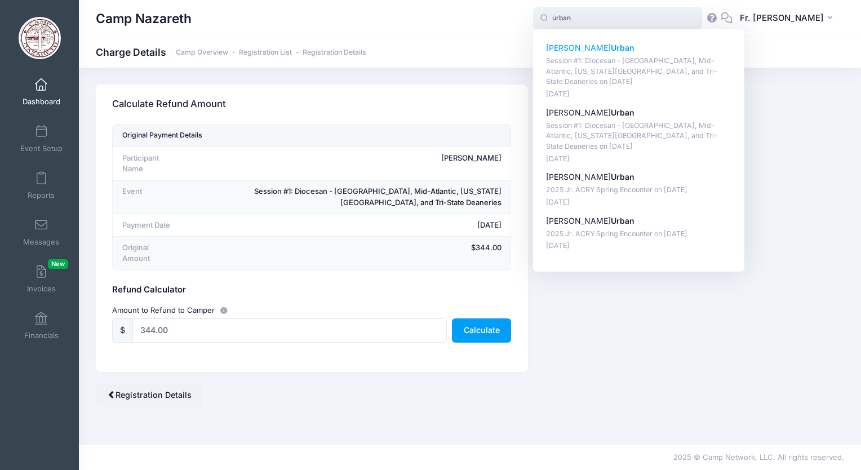
click at [564, 48] on p "Sophia Urban" at bounding box center [639, 48] width 186 height 12
type input "Sophia Urban (Session #1: Diocesan - Pittsburgh, Mid-Atlantic, Washington D.C.,…"
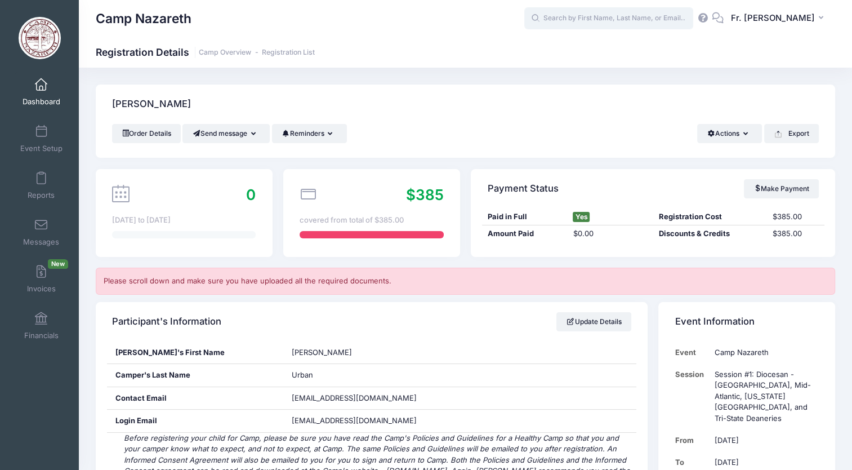
click at [570, 17] on input "text" at bounding box center [608, 18] width 169 height 23
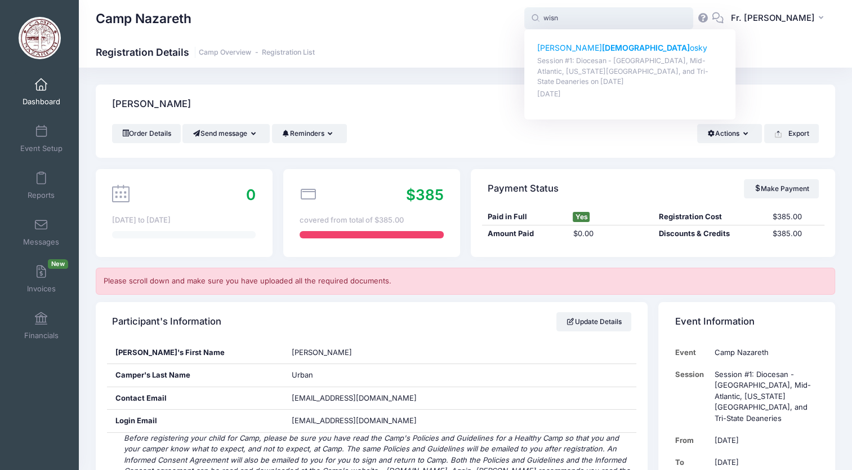
click at [565, 47] on p "Anastasia Wisn osky" at bounding box center [630, 48] width 186 height 12
type input "Anastasia Wisnosky (Session #1: Diocesan - Pittsburgh, Mid-Atlantic, Washington…"
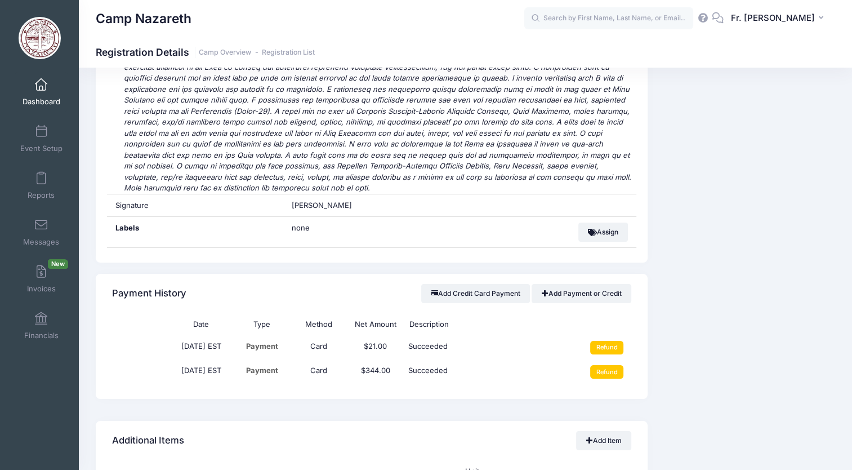
scroll to position [4295, 0]
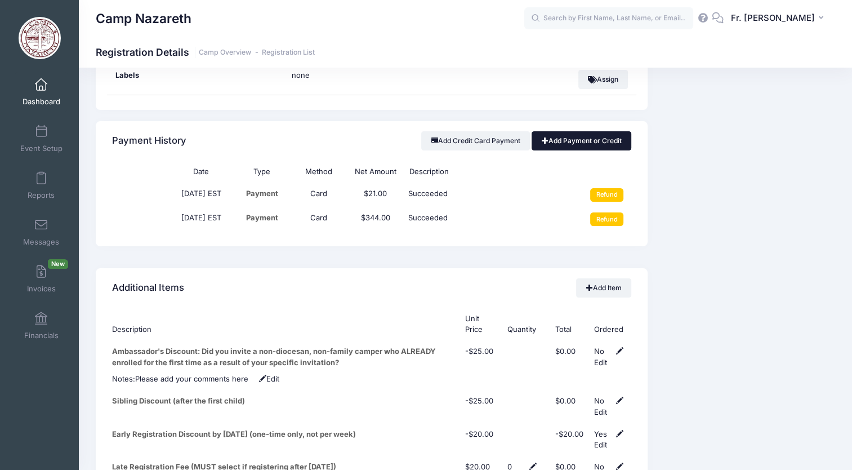
click at [547, 131] on link "Add Payment or Credit" at bounding box center [582, 140] width 100 height 19
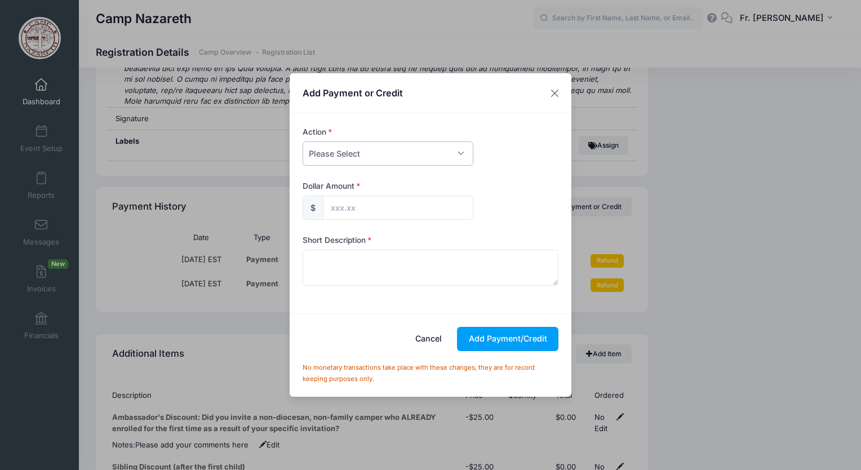
click at [463, 149] on select "Please Select Payment Credit Refund (Offline)" at bounding box center [387, 153] width 171 height 24
select select "credit"
click at [302, 141] on select "Please Select Payment Credit Refund (Offline)" at bounding box center [387, 153] width 171 height 24
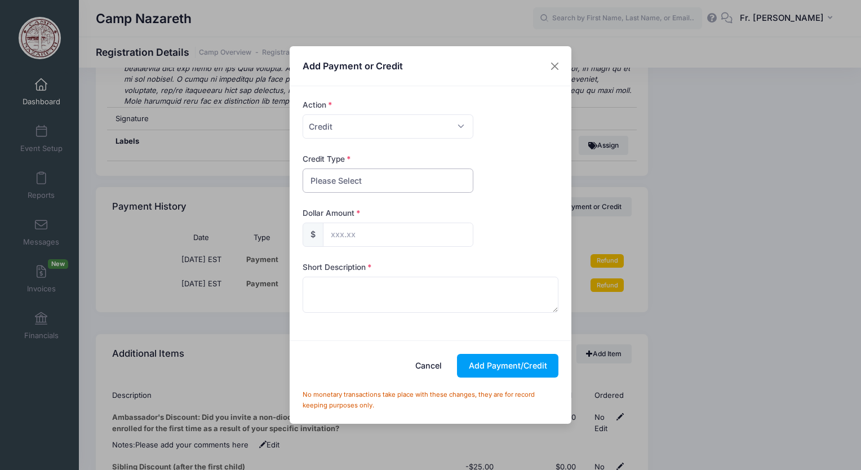
click at [436, 188] on select "Please Select Discount Scholarship Other" at bounding box center [387, 180] width 171 height 24
select select "scholarship"
click at [302, 168] on select "Please Select Discount Scholarship Other" at bounding box center [387, 180] width 171 height 24
click at [403, 238] on input "text" at bounding box center [398, 234] width 150 height 24
type input "344.00"
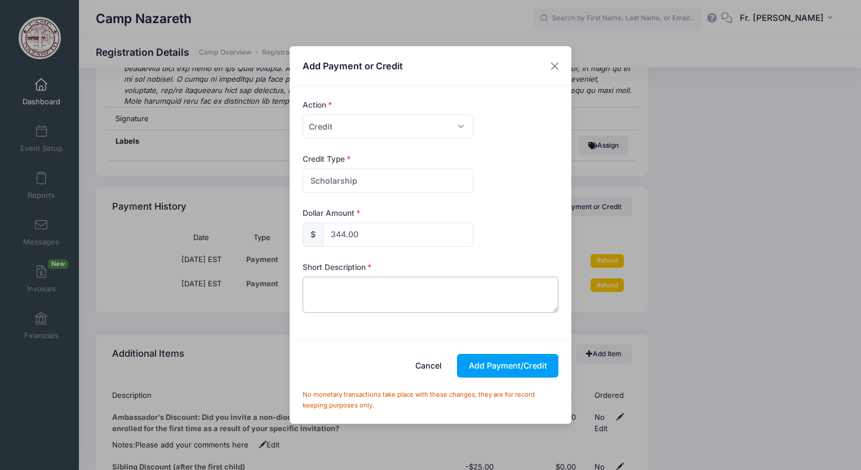
click at [350, 285] on textarea at bounding box center [430, 295] width 256 height 36
type textarea "campership"
click at [481, 361] on button "Add Payment/Credit" at bounding box center [507, 366] width 101 height 24
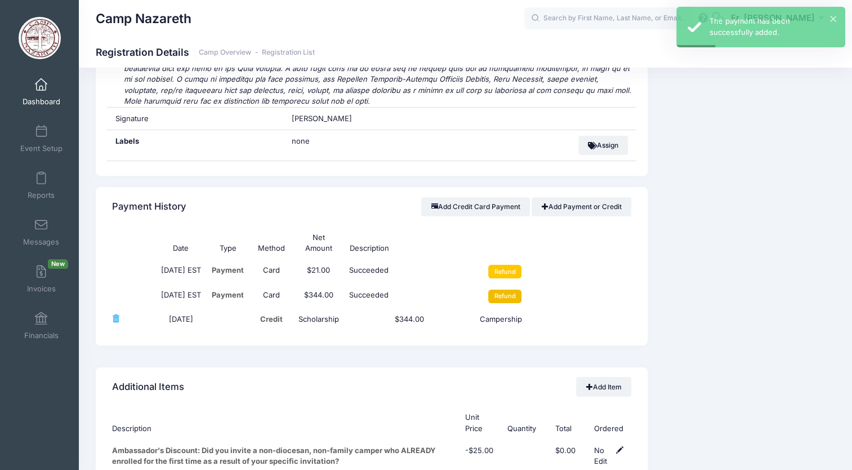
click at [521, 289] on input "Refund" at bounding box center [504, 296] width 33 height 14
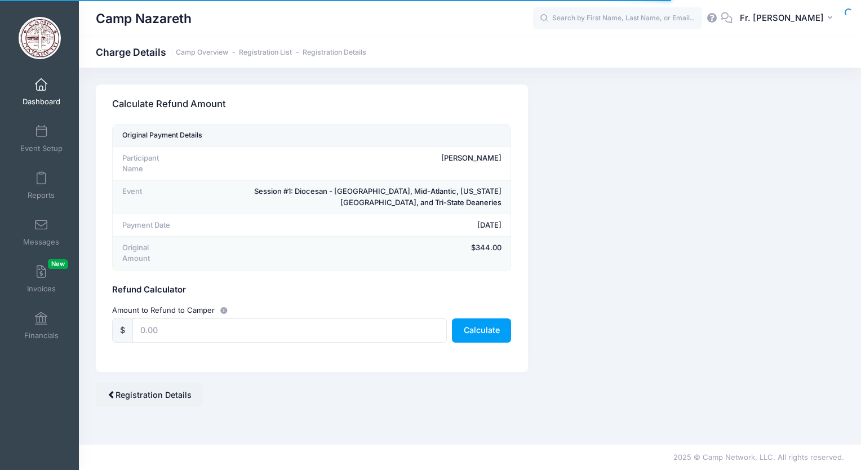
click at [209, 335] on div "Amount to Refund to Camper $ Calculate" at bounding box center [312, 323] width 410 height 50
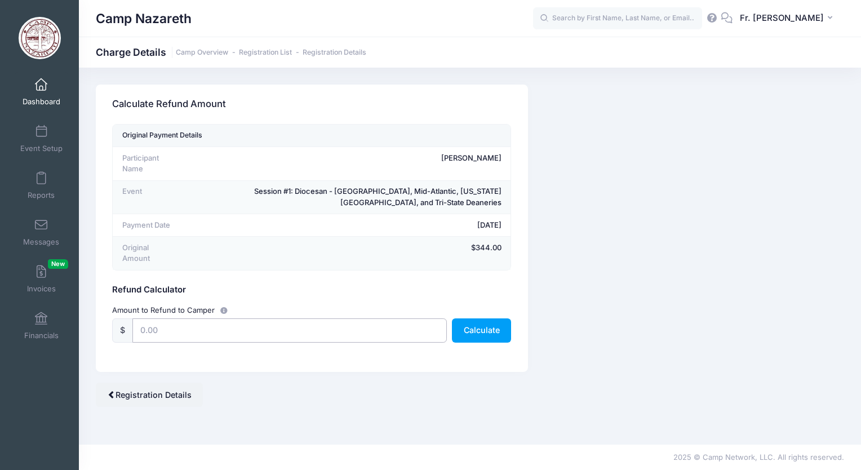
click at [208, 323] on input "text" at bounding box center [289, 330] width 314 height 24
type input "344.00"
click at [487, 318] on button "Calculate" at bounding box center [481, 330] width 59 height 24
click at [113, 382] on link "Registration Details" at bounding box center [149, 394] width 107 height 24
